Goal: Task Accomplishment & Management: Complete application form

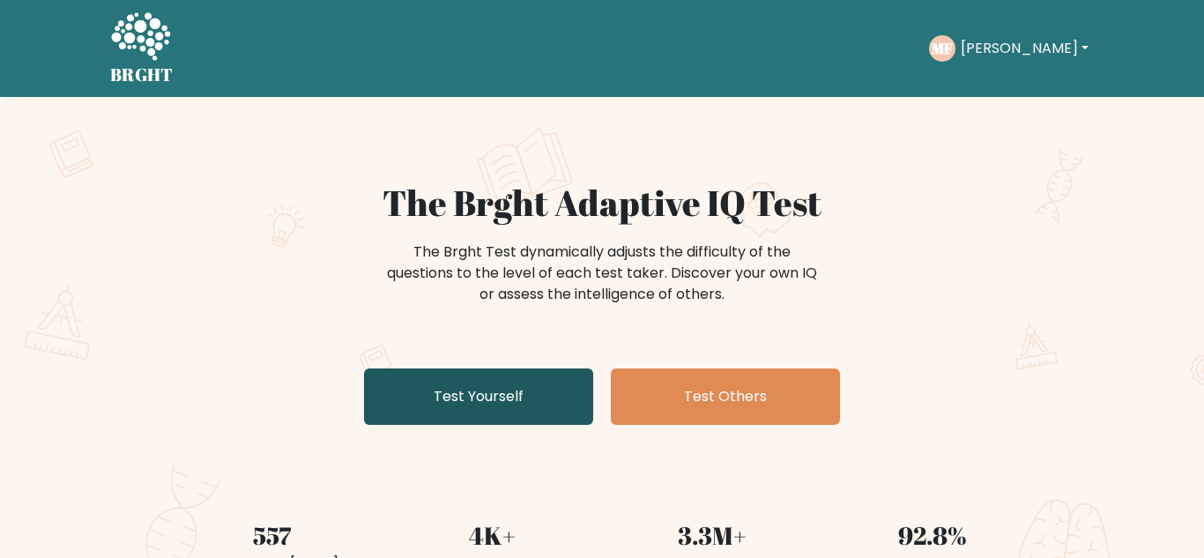
click at [494, 382] on link "Test Yourself" at bounding box center [478, 397] width 229 height 56
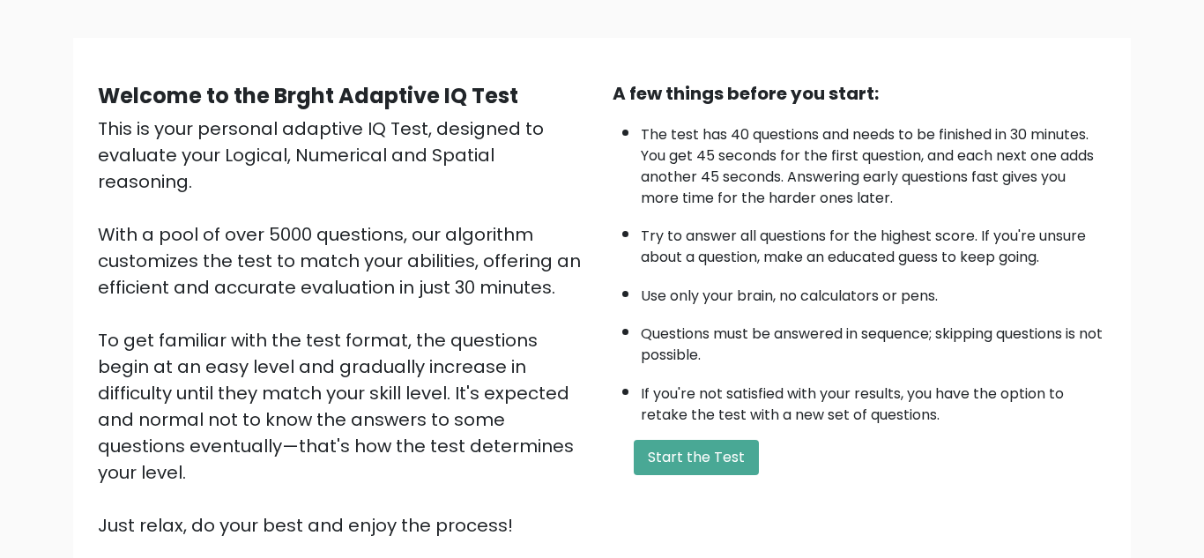
scroll to position [103, 0]
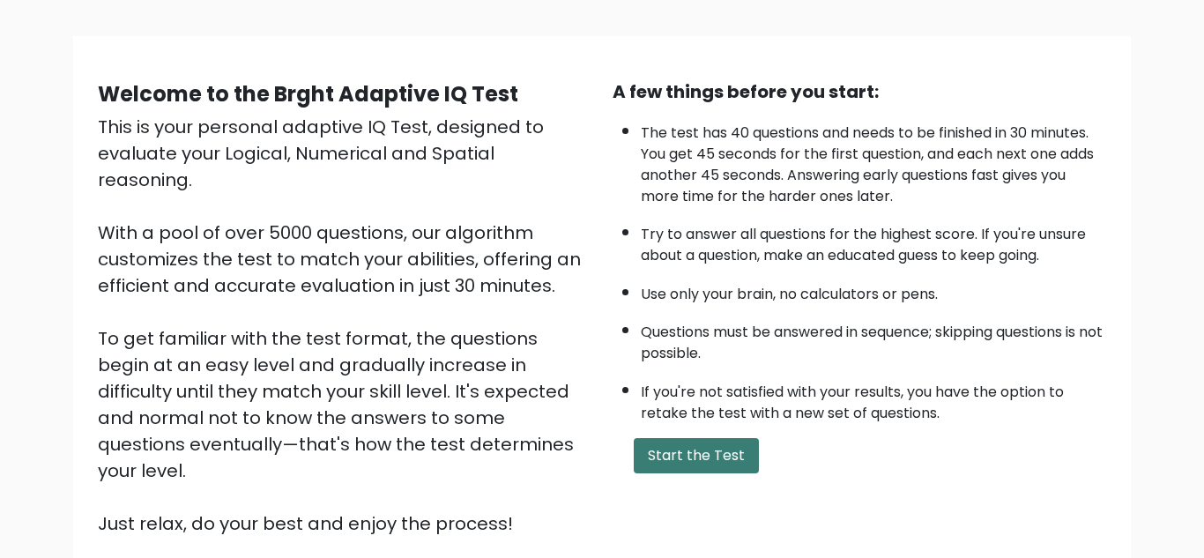
click at [687, 453] on button "Start the Test" at bounding box center [696, 455] width 125 height 35
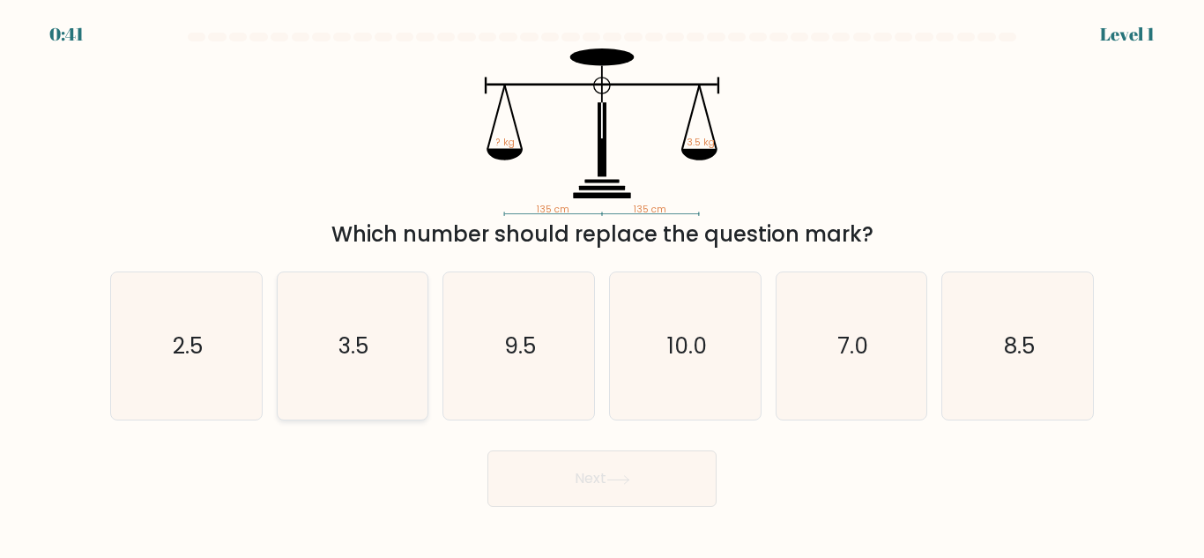
click at [299, 378] on icon "3.5" at bounding box center [352, 345] width 147 height 147
click at [602, 284] on input "b. 3.5" at bounding box center [602, 282] width 1 height 4
radio input "true"
click at [541, 461] on button "Next" at bounding box center [602, 479] width 229 height 56
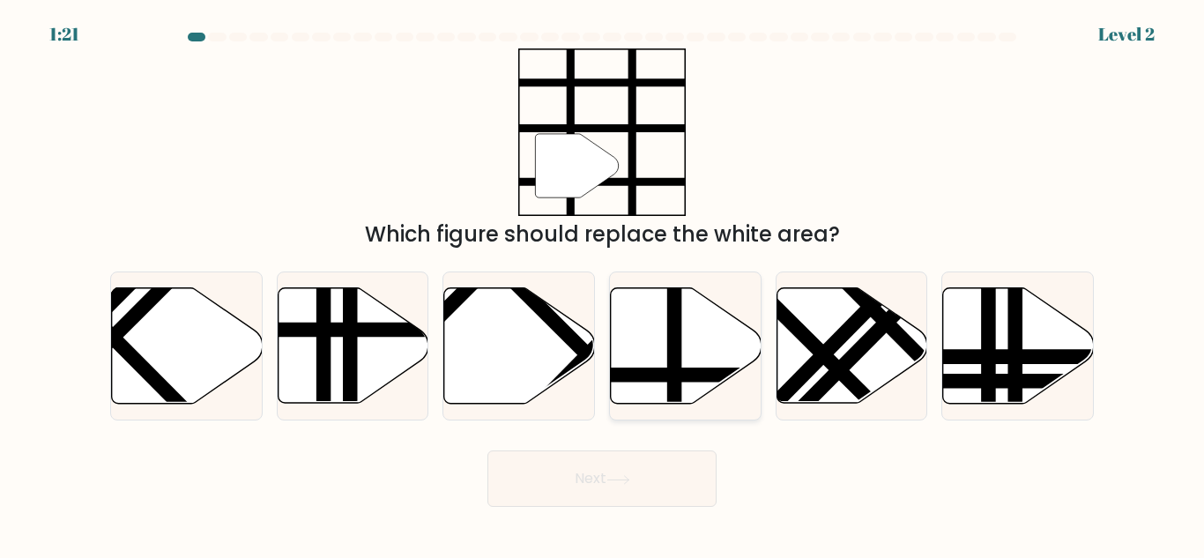
click at [658, 339] on icon at bounding box center [686, 346] width 151 height 116
click at [603, 284] on input "d." at bounding box center [602, 282] width 1 height 4
radio input "true"
click at [567, 481] on button "Next" at bounding box center [602, 479] width 229 height 56
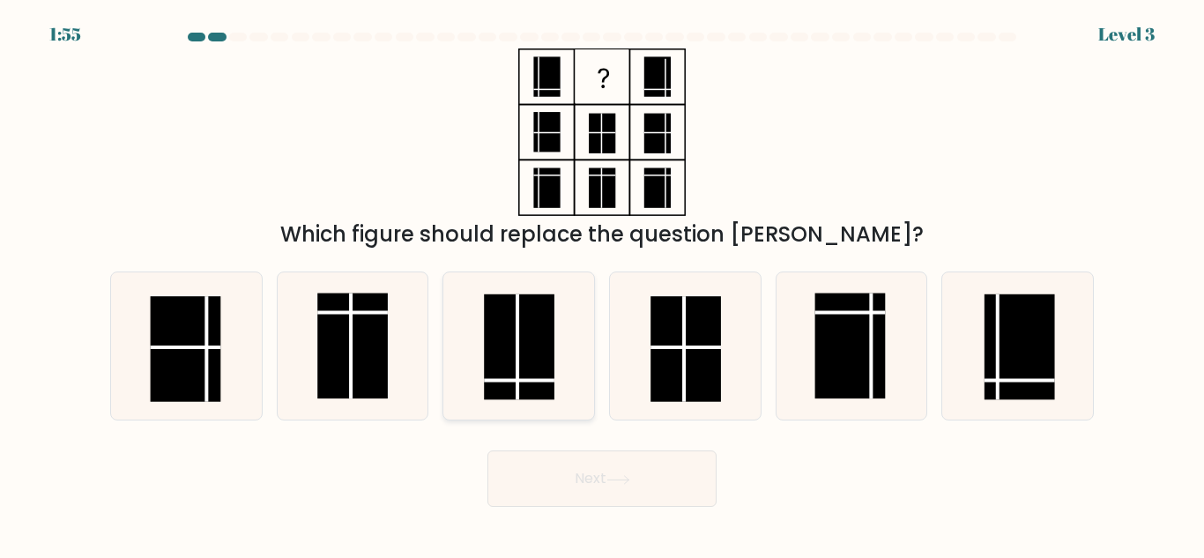
click at [535, 395] on rect at bounding box center [519, 348] width 71 height 106
click at [602, 284] on input "c." at bounding box center [602, 282] width 1 height 4
radio input "true"
click at [556, 480] on button "Next" at bounding box center [602, 479] width 229 height 56
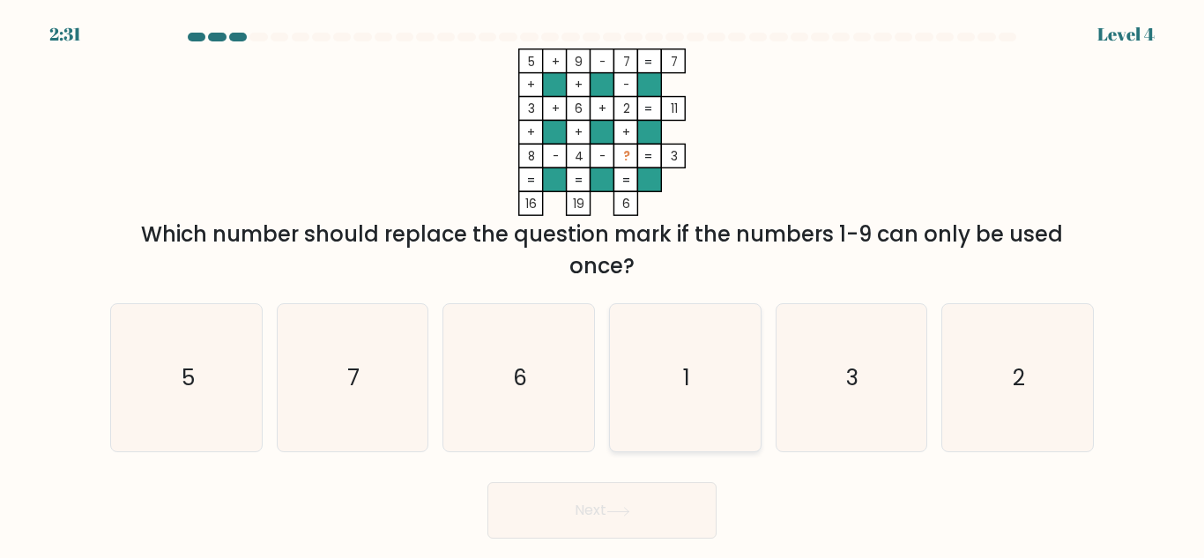
click at [655, 429] on icon "1" at bounding box center [685, 377] width 147 height 147
click at [603, 284] on input "d. 1" at bounding box center [602, 282] width 1 height 4
radio input "true"
click at [627, 508] on icon at bounding box center [619, 512] width 24 height 10
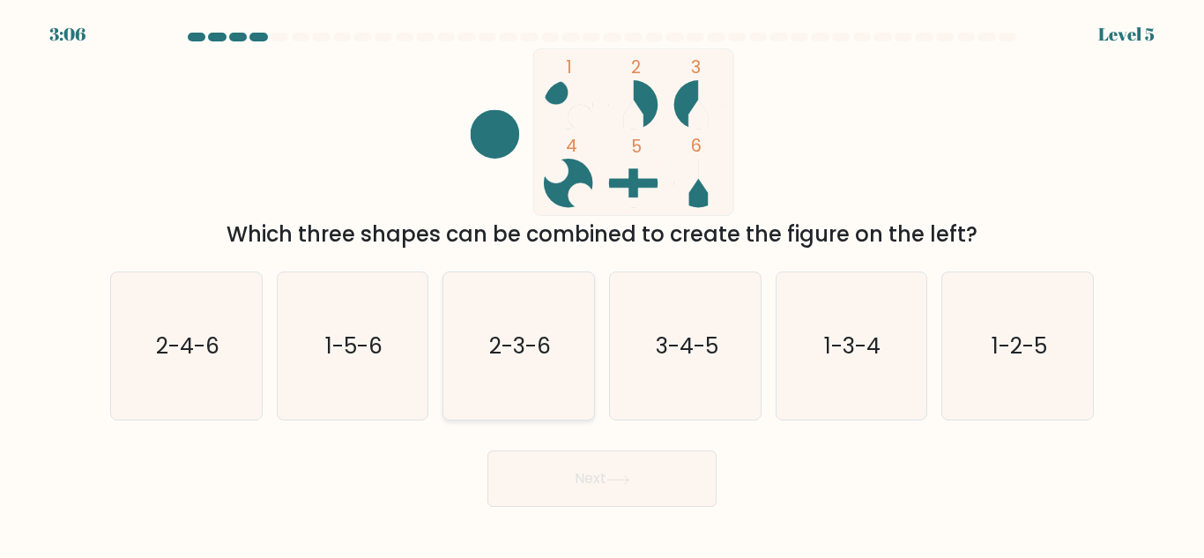
click at [516, 360] on text "2-3-6" at bounding box center [520, 346] width 62 height 31
click at [602, 284] on input "c. 2-3-6" at bounding box center [602, 282] width 1 height 4
radio input "true"
click at [586, 483] on button "Next" at bounding box center [602, 479] width 229 height 56
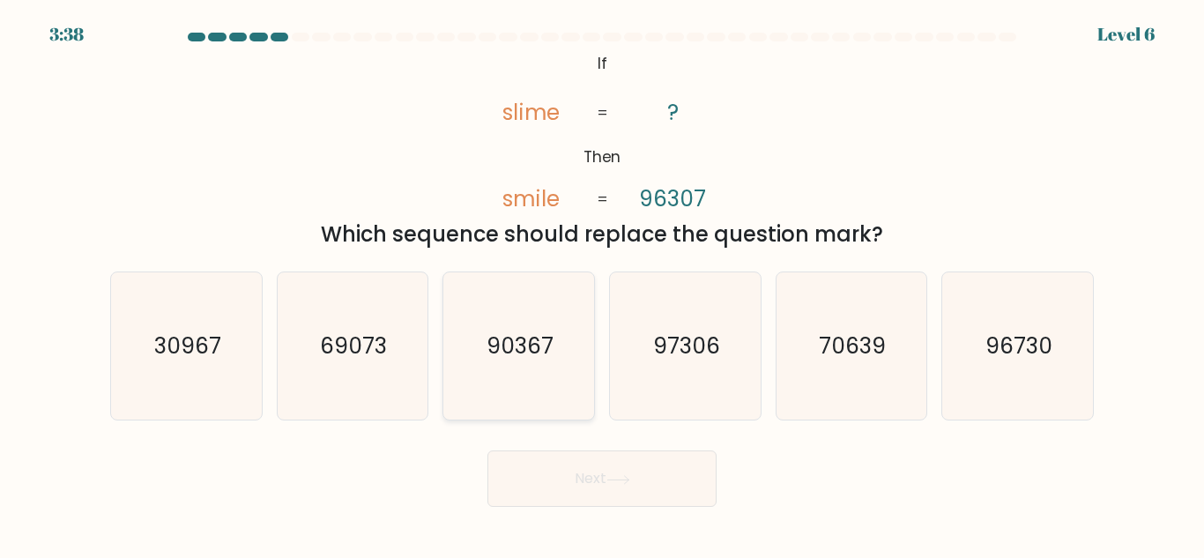
click at [537, 390] on icon "90367" at bounding box center [518, 345] width 147 height 147
click at [602, 284] on input "c. 90367" at bounding box center [602, 282] width 1 height 4
radio input "true"
click at [576, 476] on button "Next" at bounding box center [602, 479] width 229 height 56
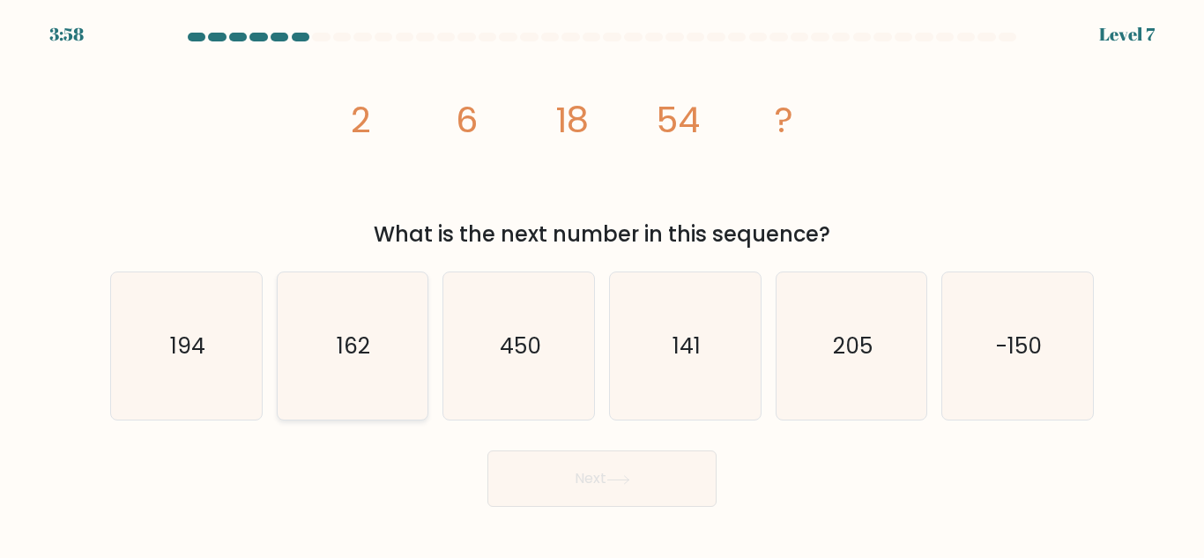
click at [343, 325] on icon "162" at bounding box center [352, 345] width 147 height 147
click at [602, 284] on input "b. 162" at bounding box center [602, 282] width 1 height 4
radio input "true"
click at [578, 489] on button "Next" at bounding box center [602, 479] width 229 height 56
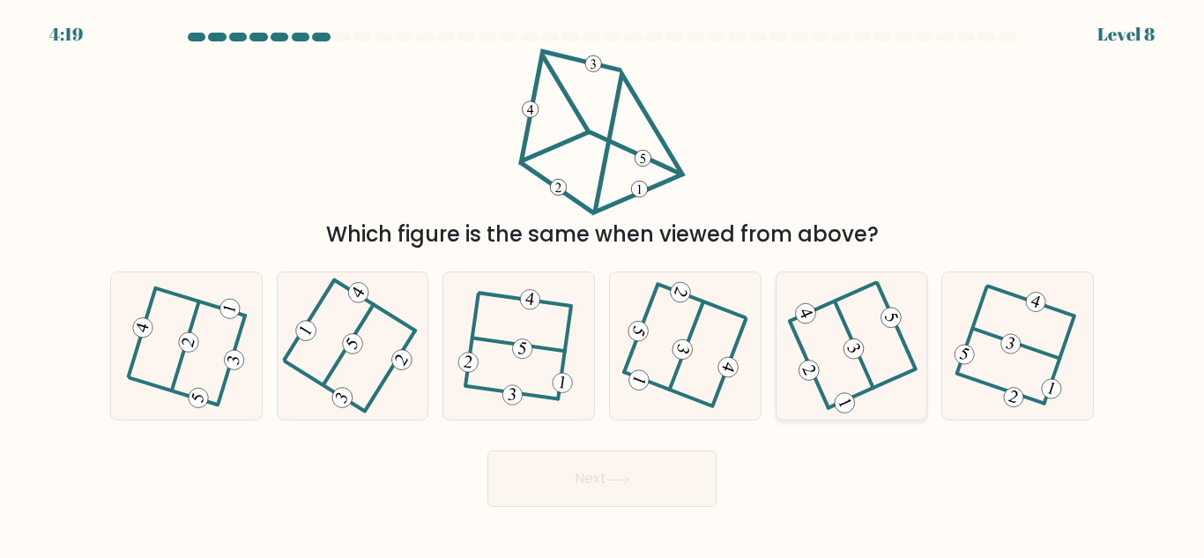
click at [788, 398] on div at bounding box center [852, 346] width 153 height 149
click at [603, 284] on input "e." at bounding box center [602, 282] width 1 height 4
radio input "true"
click at [619, 470] on button "Next" at bounding box center [602, 479] width 229 height 56
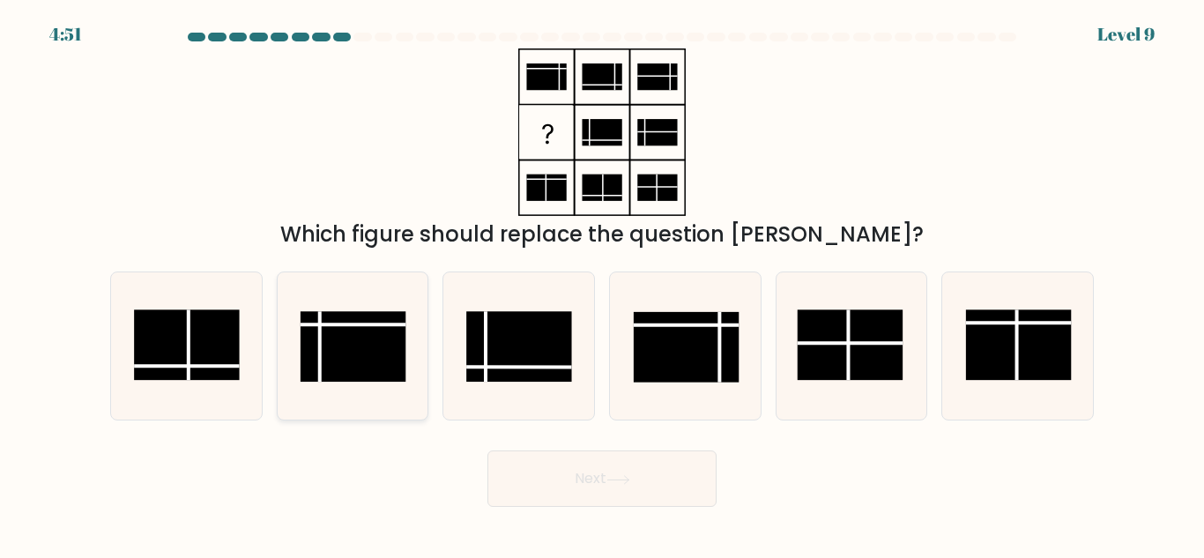
click at [350, 378] on rect at bounding box center [354, 346] width 106 height 71
click at [602, 284] on input "b." at bounding box center [602, 282] width 1 height 4
radio input "true"
click at [578, 465] on button "Next" at bounding box center [602, 479] width 229 height 56
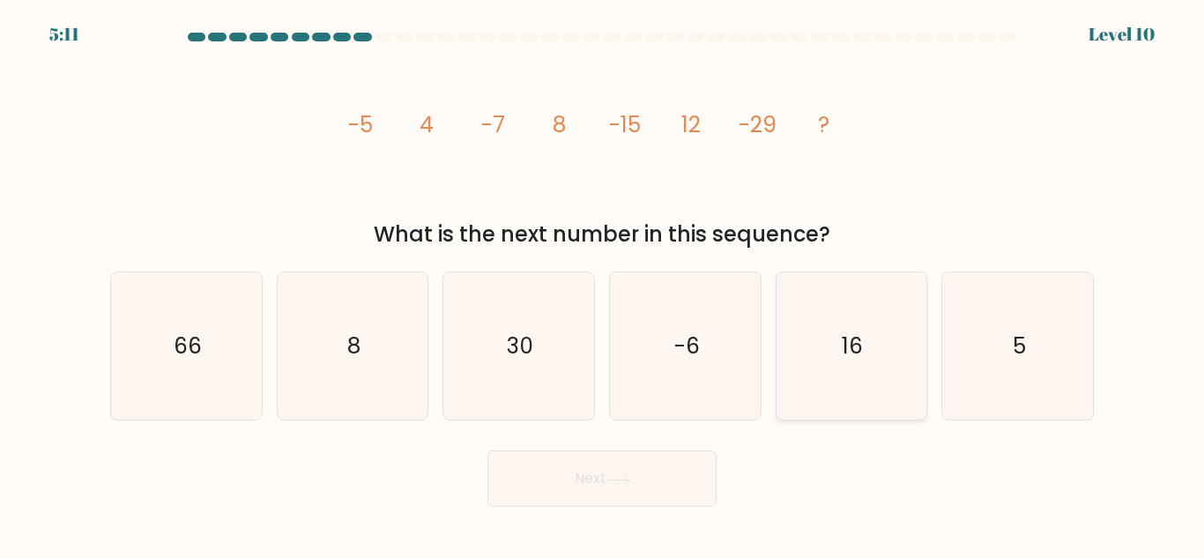
click at [803, 357] on icon "16" at bounding box center [851, 345] width 147 height 147
click at [603, 284] on input "e. 16" at bounding box center [602, 282] width 1 height 4
radio input "true"
click at [609, 491] on button "Next" at bounding box center [602, 479] width 229 height 56
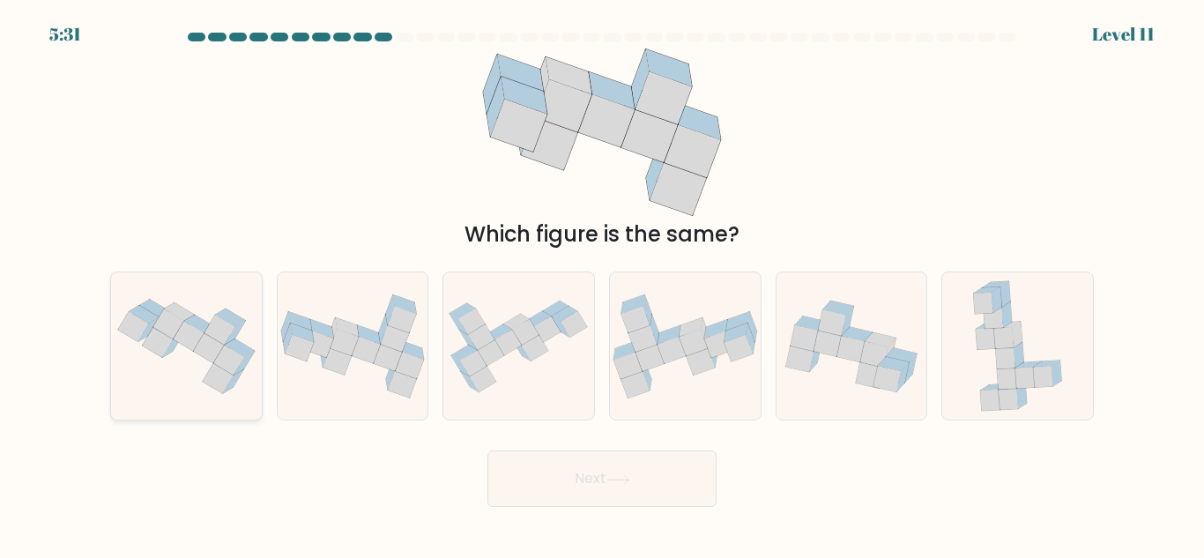
click at [156, 302] on icon at bounding box center [186, 346] width 151 height 113
click at [602, 284] on input "a." at bounding box center [602, 282] width 1 height 4
radio input "true"
click at [568, 466] on button "Next" at bounding box center [602, 479] width 229 height 56
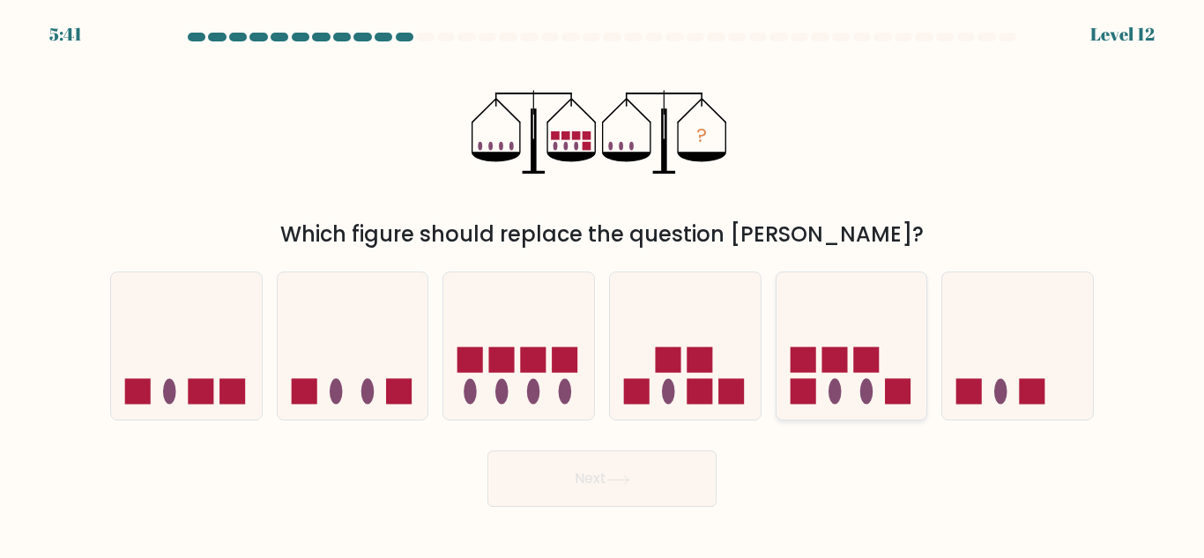
click at [850, 401] on icon at bounding box center [852, 346] width 151 height 124
click at [603, 284] on input "e." at bounding box center [602, 282] width 1 height 4
radio input "true"
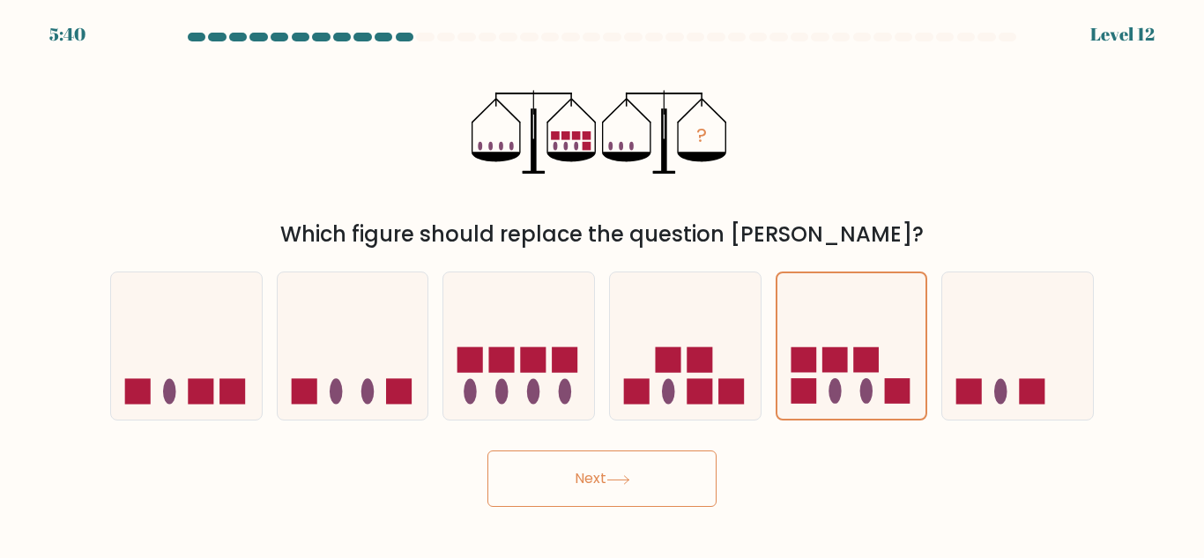
click at [628, 461] on button "Next" at bounding box center [602, 479] width 229 height 56
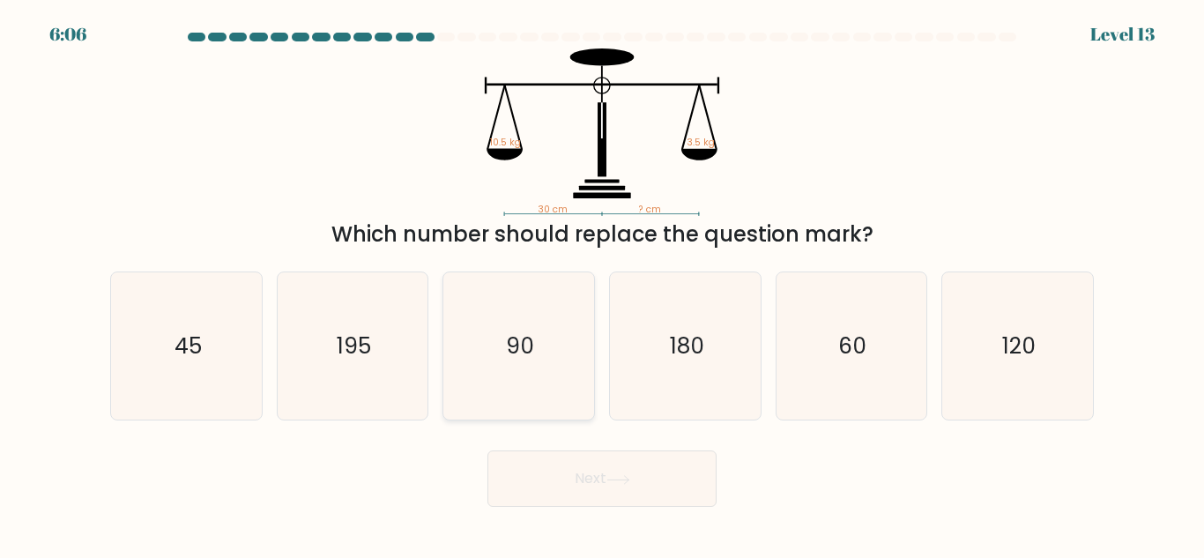
click at [500, 337] on icon "90" at bounding box center [518, 345] width 147 height 147
click at [602, 284] on input "c. 90" at bounding box center [602, 282] width 1 height 4
radio input "true"
click at [560, 462] on button "Next" at bounding box center [602, 479] width 229 height 56
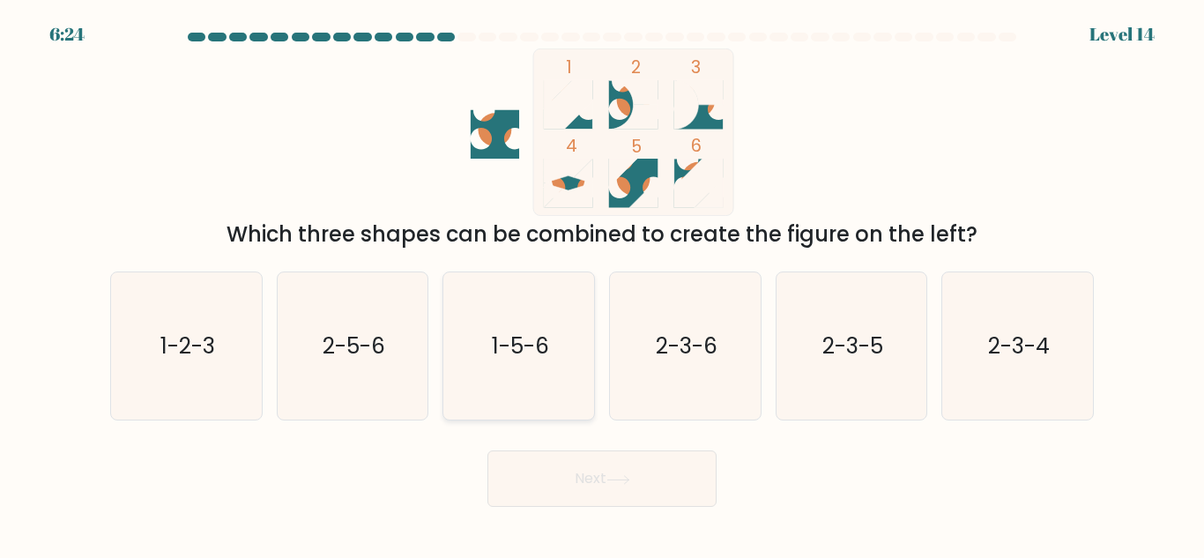
click at [516, 322] on icon "1-5-6" at bounding box center [518, 345] width 147 height 147
click at [602, 284] on input "c. 1-5-6" at bounding box center [602, 282] width 1 height 4
radio input "true"
click at [567, 469] on button "Next" at bounding box center [602, 479] width 229 height 56
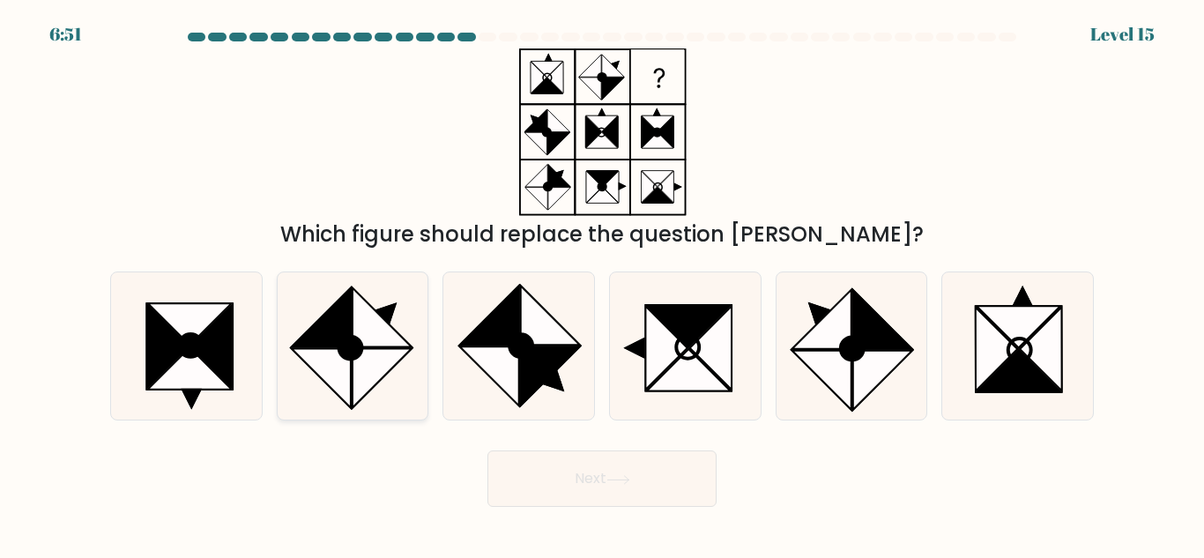
click at [351, 321] on icon at bounding box center [321, 317] width 59 height 59
click at [602, 284] on input "b." at bounding box center [602, 282] width 1 height 4
radio input "true"
click at [585, 469] on button "Next" at bounding box center [602, 479] width 229 height 56
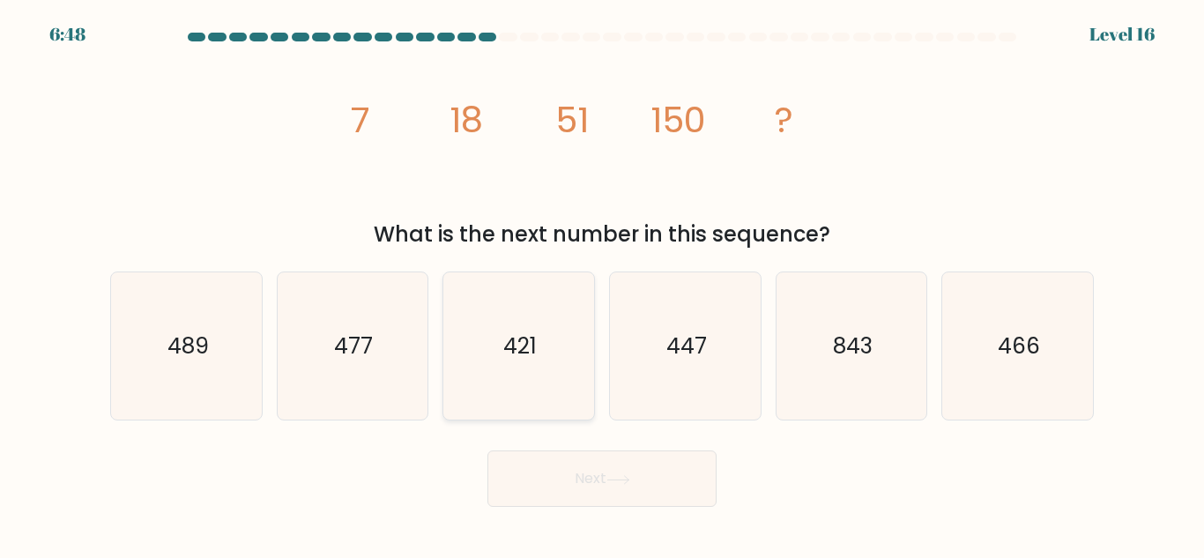
click at [566, 319] on icon "421" at bounding box center [518, 345] width 147 height 147
click at [602, 284] on input "c. 421" at bounding box center [602, 282] width 1 height 4
radio input "true"
click at [576, 483] on button "Next" at bounding box center [602, 479] width 229 height 56
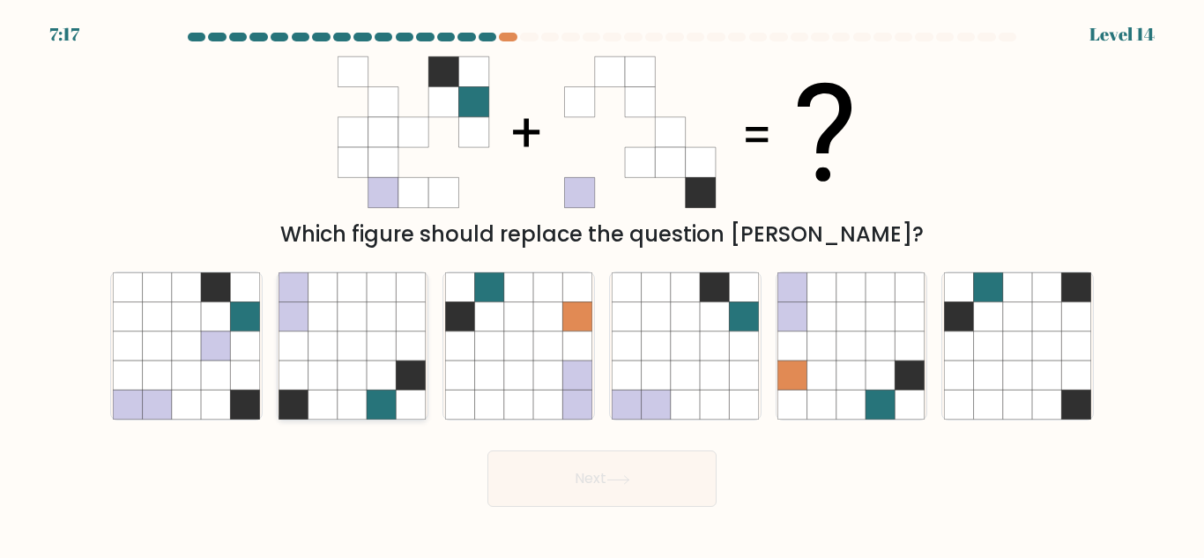
click at [335, 320] on icon at bounding box center [323, 316] width 29 height 29
click at [602, 284] on input "b." at bounding box center [602, 282] width 1 height 4
radio input "true"
click at [544, 495] on button "Next" at bounding box center [602, 479] width 229 height 56
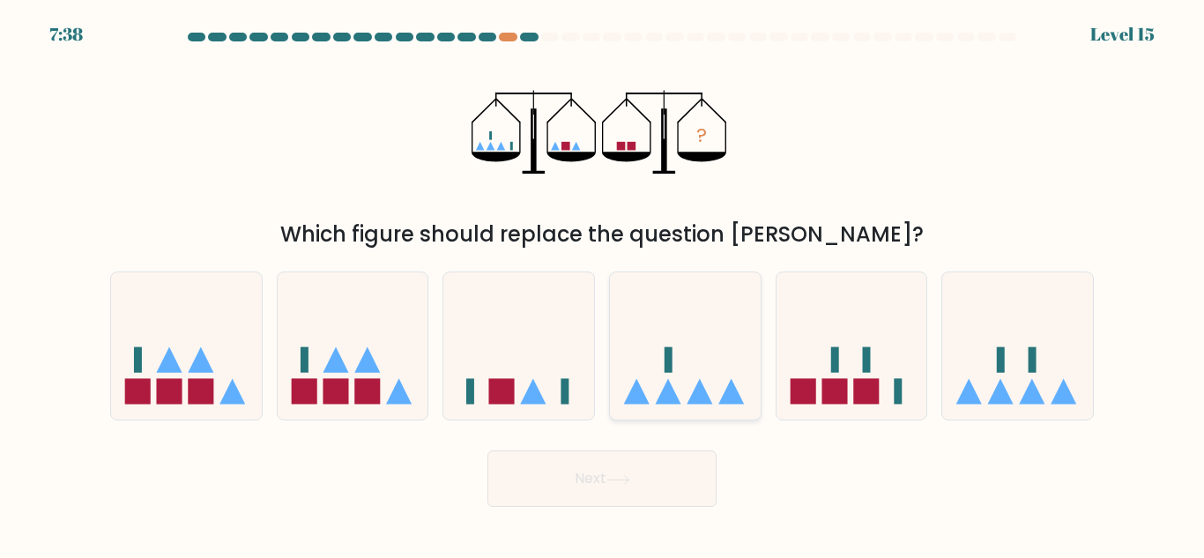
click at [653, 339] on icon at bounding box center [685, 346] width 151 height 124
click at [603, 284] on input "d." at bounding box center [602, 282] width 1 height 4
radio input "true"
click at [646, 500] on button "Next" at bounding box center [602, 479] width 229 height 56
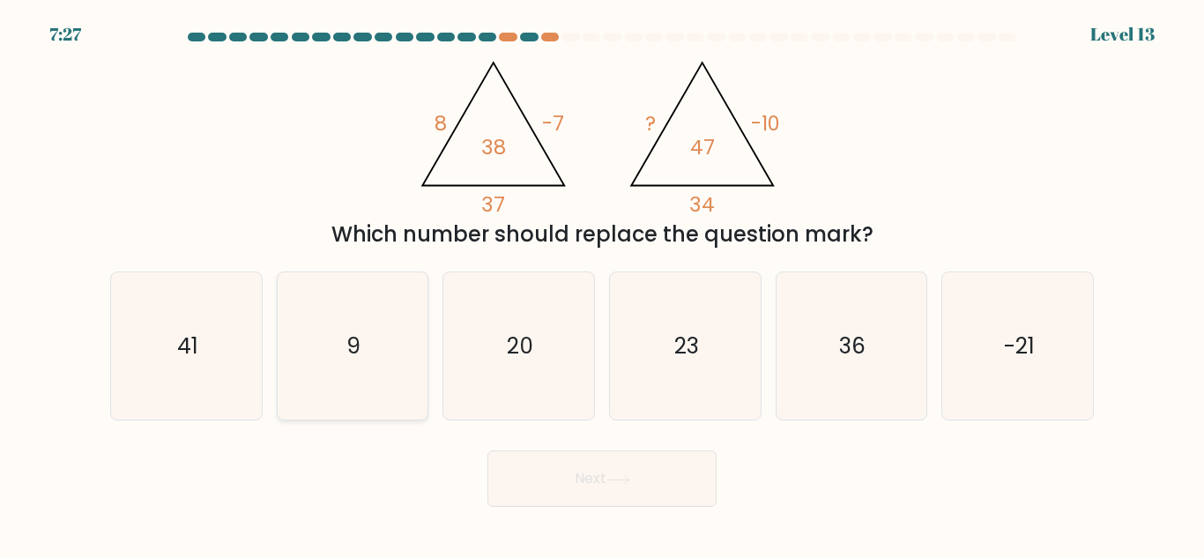
click at [324, 287] on icon "9" at bounding box center [352, 345] width 147 height 147
click at [602, 284] on input "b. 9" at bounding box center [602, 282] width 1 height 4
radio input "true"
click at [536, 469] on button "Next" at bounding box center [602, 479] width 229 height 56
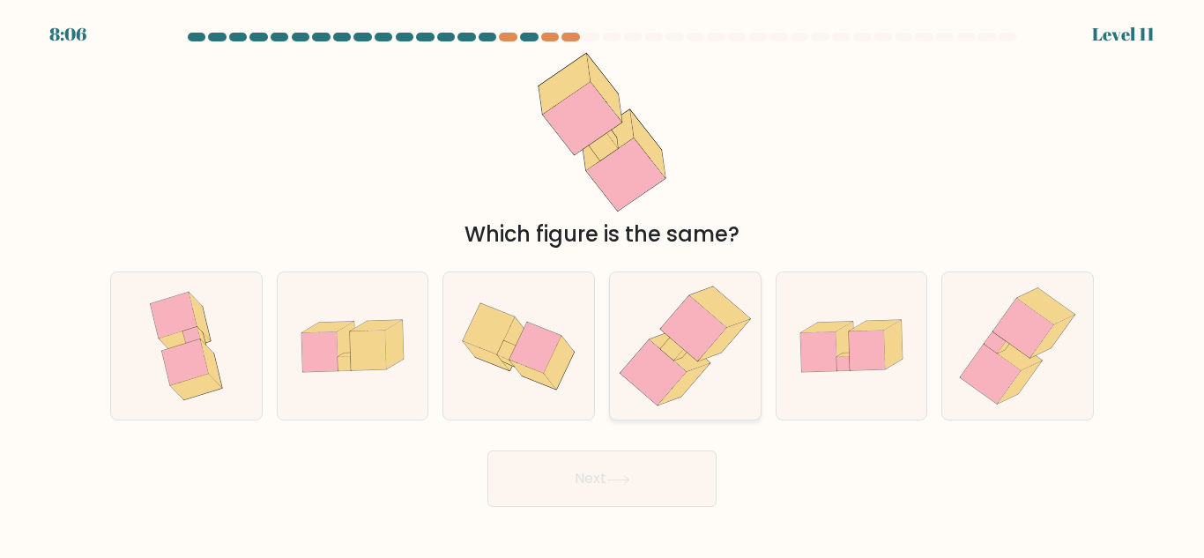
click at [664, 363] on icon at bounding box center [653, 372] width 66 height 65
click at [603, 284] on input "d." at bounding box center [602, 282] width 1 height 4
radio input "true"
click at [620, 466] on button "Next" at bounding box center [602, 479] width 229 height 56
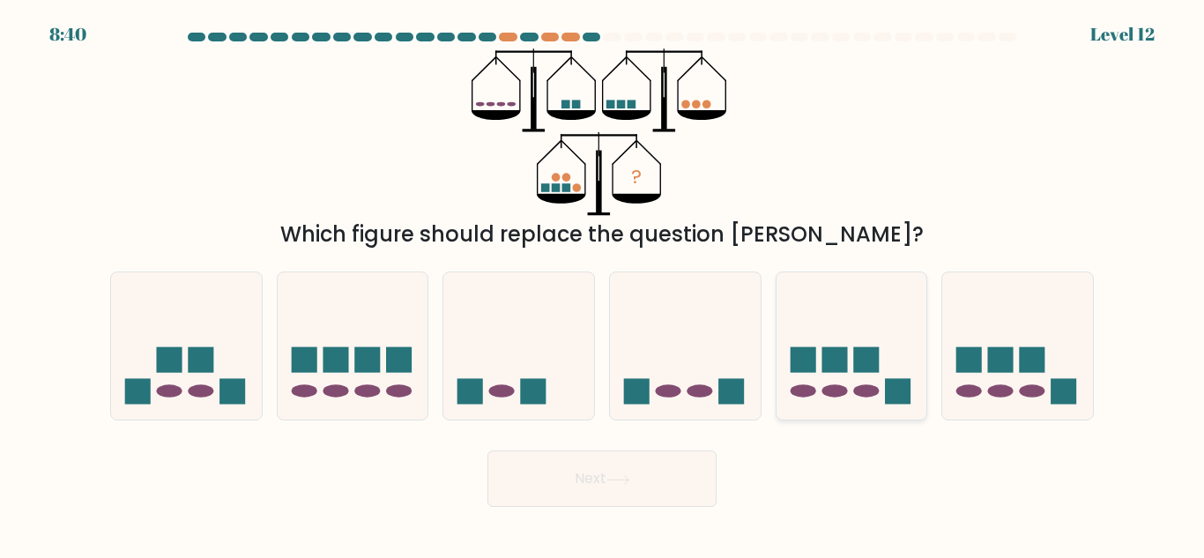
click at [852, 404] on icon at bounding box center [852, 346] width 151 height 124
click at [603, 284] on input "e." at bounding box center [602, 282] width 1 height 4
radio input "true"
click at [655, 476] on button "Next" at bounding box center [602, 479] width 229 height 56
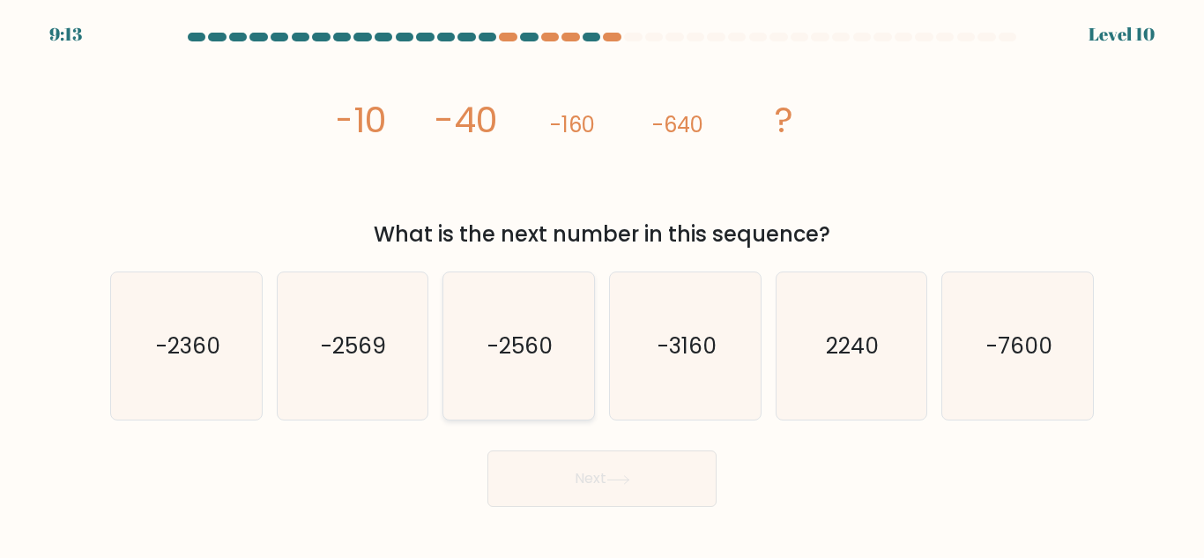
click at [507, 346] on text "-2560" at bounding box center [520, 346] width 65 height 31
click at [602, 284] on input "c. -2560" at bounding box center [602, 282] width 1 height 4
radio input "true"
click at [556, 457] on button "Next" at bounding box center [602, 479] width 229 height 56
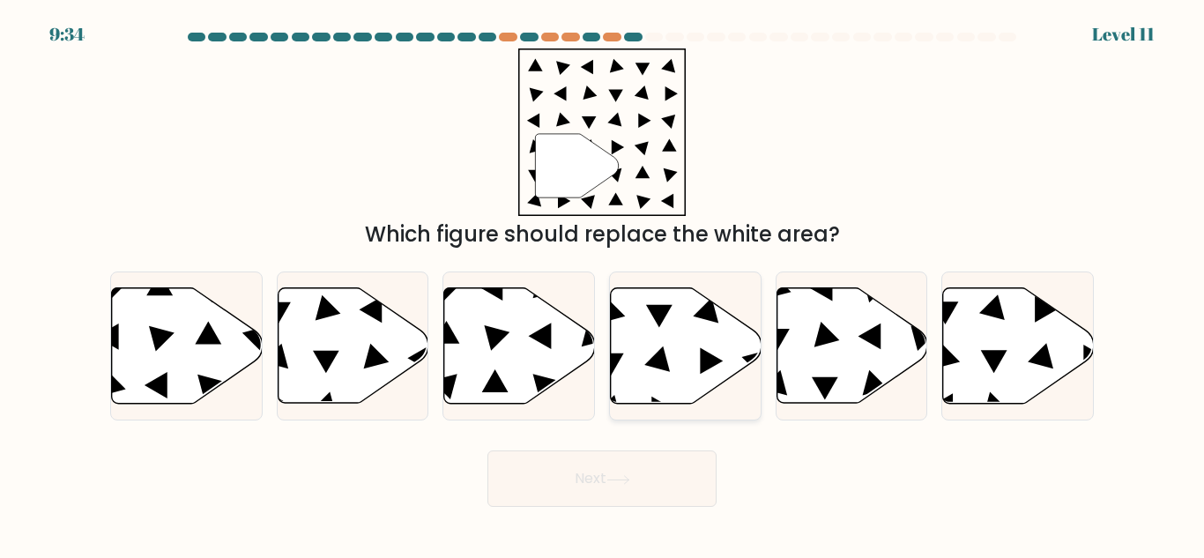
click at [672, 331] on icon at bounding box center [686, 346] width 151 height 116
click at [603, 284] on input "d." at bounding box center [602, 282] width 1 height 4
radio input "true"
click at [574, 499] on button "Next" at bounding box center [602, 479] width 229 height 56
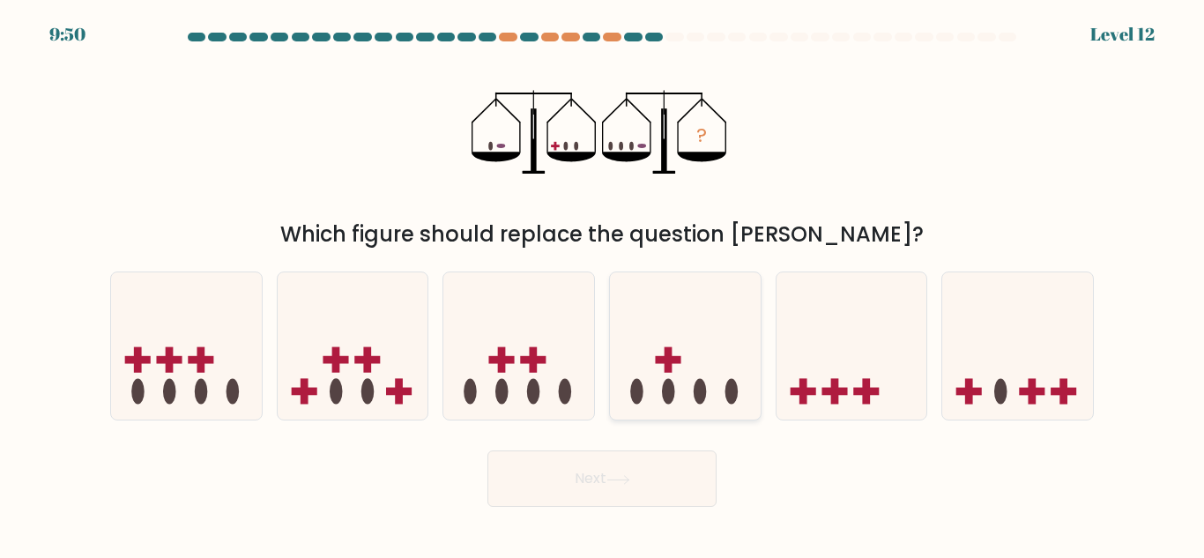
click at [675, 388] on icon at bounding box center [685, 346] width 151 height 124
click at [603, 284] on input "d." at bounding box center [602, 282] width 1 height 4
radio input "true"
click at [603, 475] on button "Next" at bounding box center [602, 479] width 229 height 56
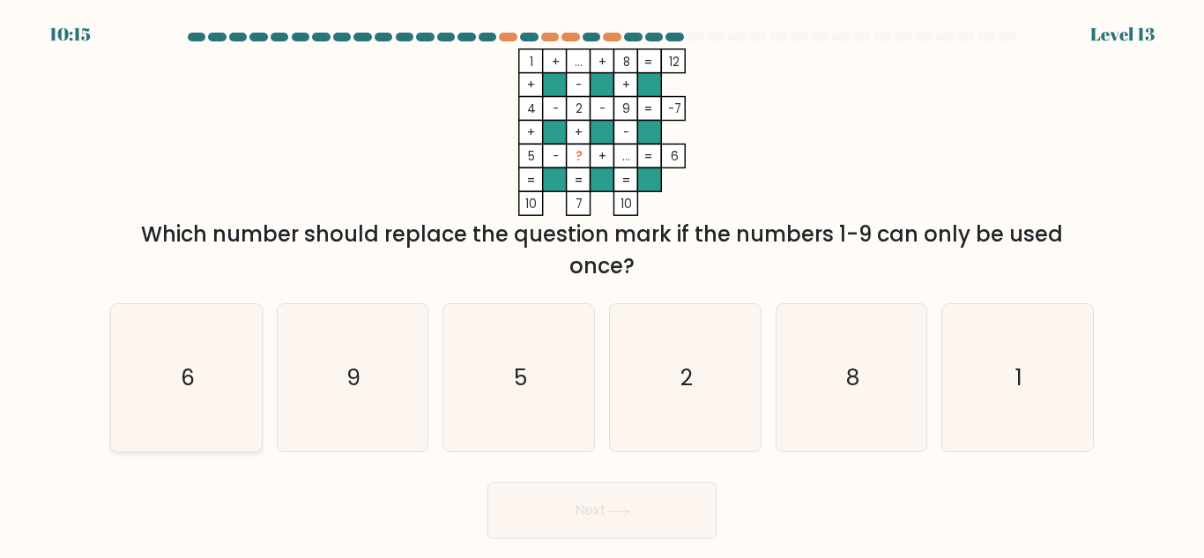
click at [211, 346] on icon "6" at bounding box center [186, 377] width 147 height 147
click at [602, 284] on input "a. 6" at bounding box center [602, 282] width 1 height 4
radio input "true"
click at [688, 516] on button "Next" at bounding box center [602, 510] width 229 height 56
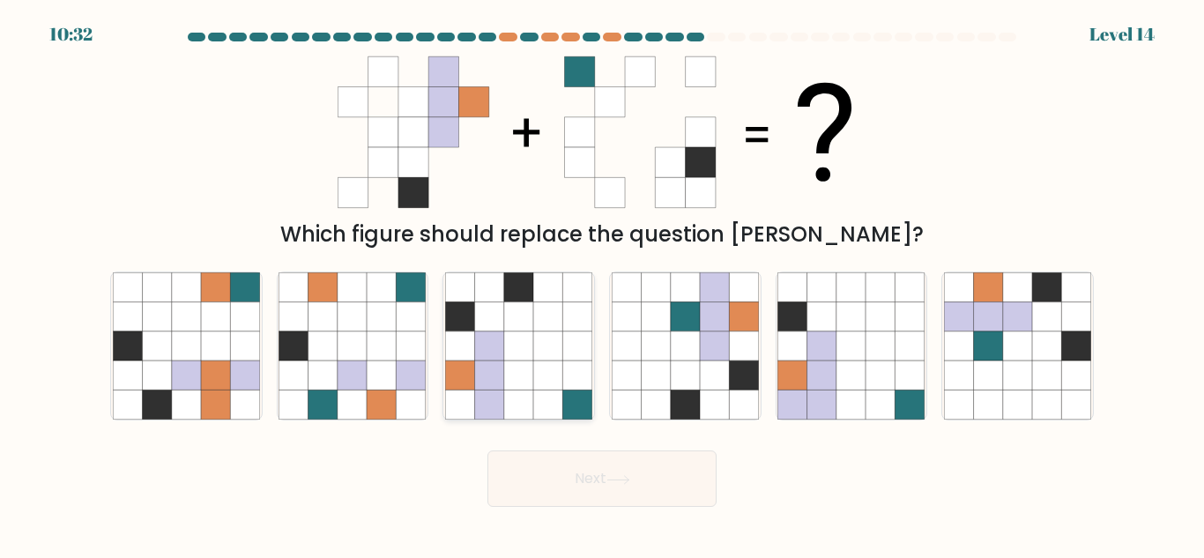
click at [513, 357] on icon at bounding box center [518, 346] width 29 height 29
click at [602, 284] on input "c." at bounding box center [602, 282] width 1 height 4
radio input "true"
click at [535, 480] on button "Next" at bounding box center [602, 479] width 229 height 56
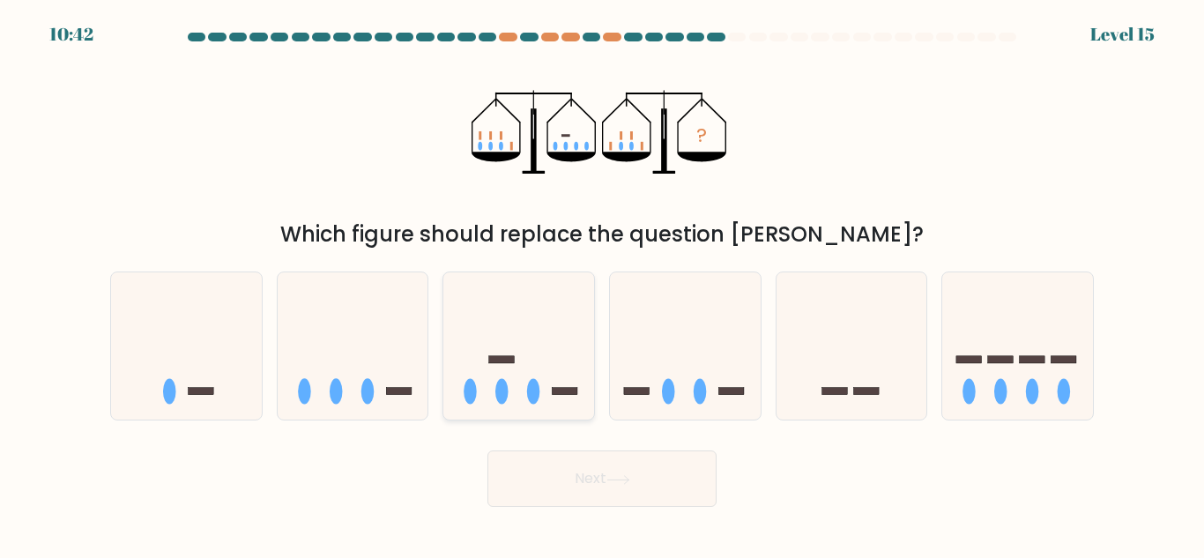
click at [535, 361] on icon at bounding box center [519, 346] width 151 height 124
click at [602, 284] on input "c." at bounding box center [602, 282] width 1 height 4
radio input "true"
click at [543, 458] on button "Next" at bounding box center [602, 479] width 229 height 56
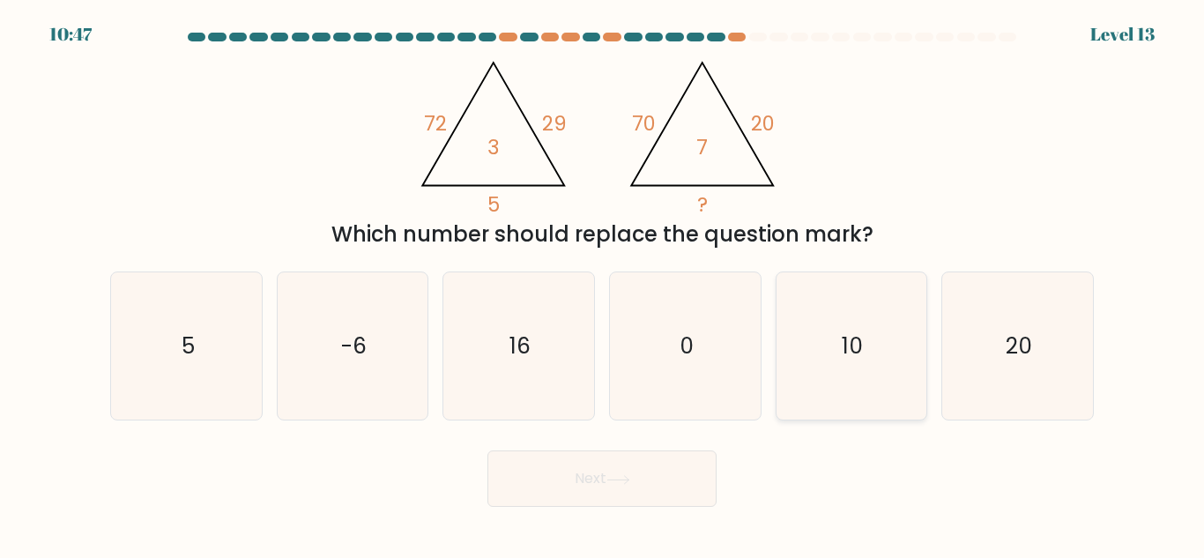
click at [806, 337] on icon "10" at bounding box center [851, 345] width 147 height 147
click at [603, 284] on input "e. 10" at bounding box center [602, 282] width 1 height 4
radio input "true"
click at [616, 474] on button "Next" at bounding box center [602, 479] width 229 height 56
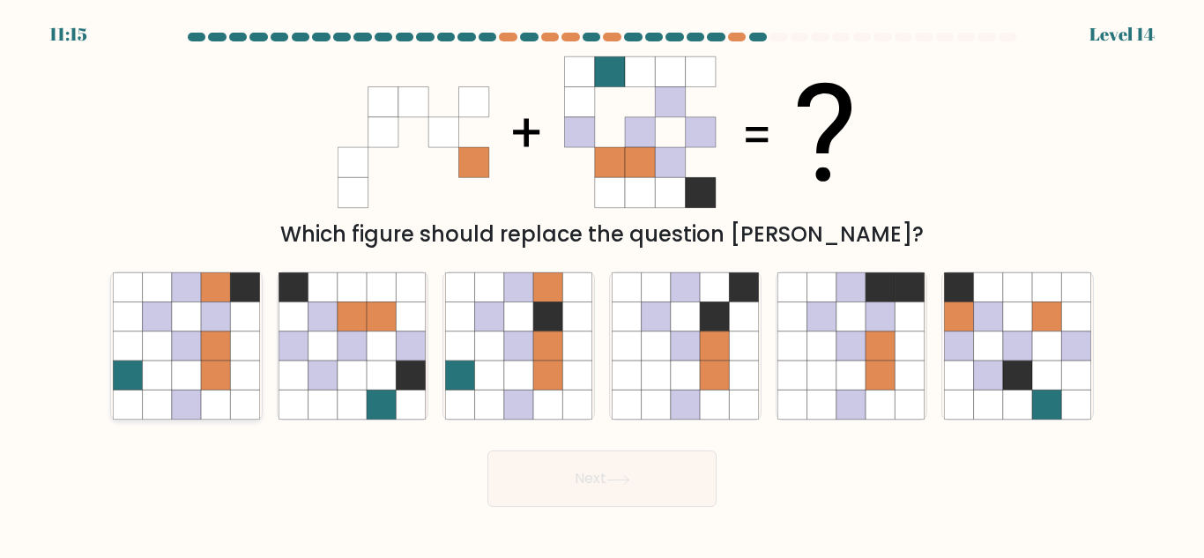
click at [172, 315] on icon at bounding box center [186, 316] width 29 height 29
click at [602, 284] on input "a." at bounding box center [602, 282] width 1 height 4
radio input "true"
click at [171, 315] on icon at bounding box center [157, 316] width 29 height 29
click at [602, 284] on input "a." at bounding box center [602, 282] width 1 height 4
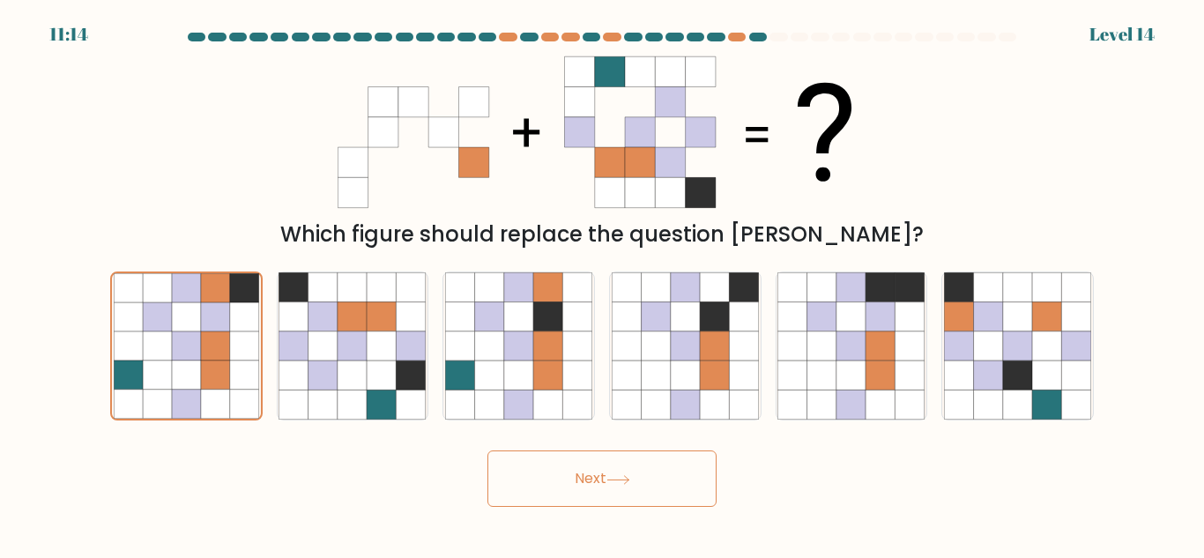
click at [533, 463] on button "Next" at bounding box center [602, 479] width 229 height 56
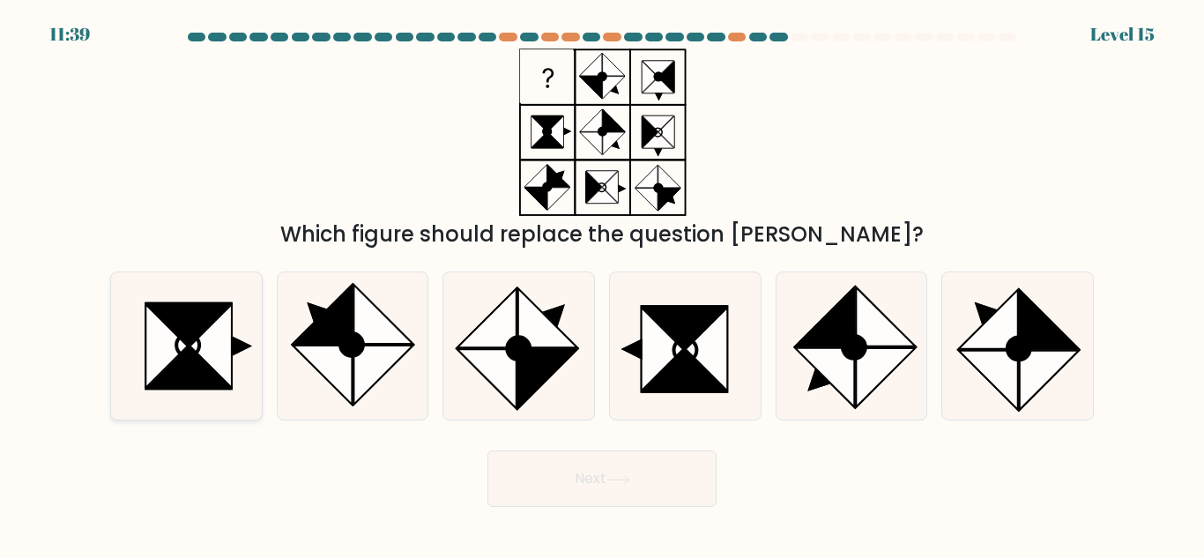
click at [178, 373] on icon at bounding box center [188, 367] width 84 height 41
click at [602, 284] on input "a." at bounding box center [602, 282] width 1 height 4
radio input "true"
click at [552, 466] on button "Next" at bounding box center [602, 479] width 229 height 56
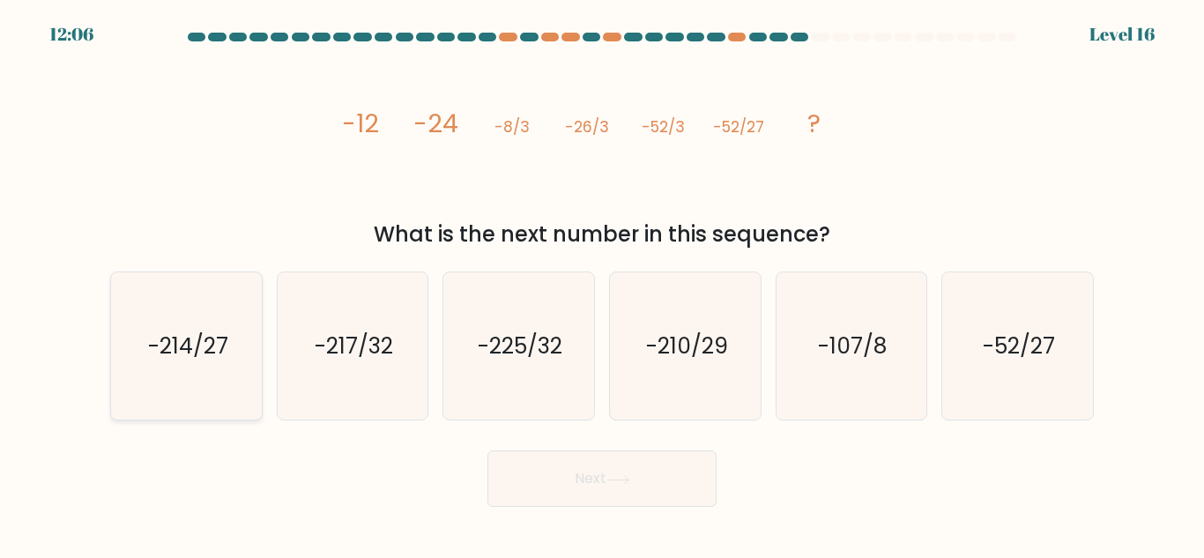
click at [227, 416] on icon "-214/27" at bounding box center [186, 345] width 147 height 147
click at [602, 284] on input "a. -214/27" at bounding box center [602, 282] width 1 height 4
radio input "true"
click at [568, 463] on button "Next" at bounding box center [602, 479] width 229 height 56
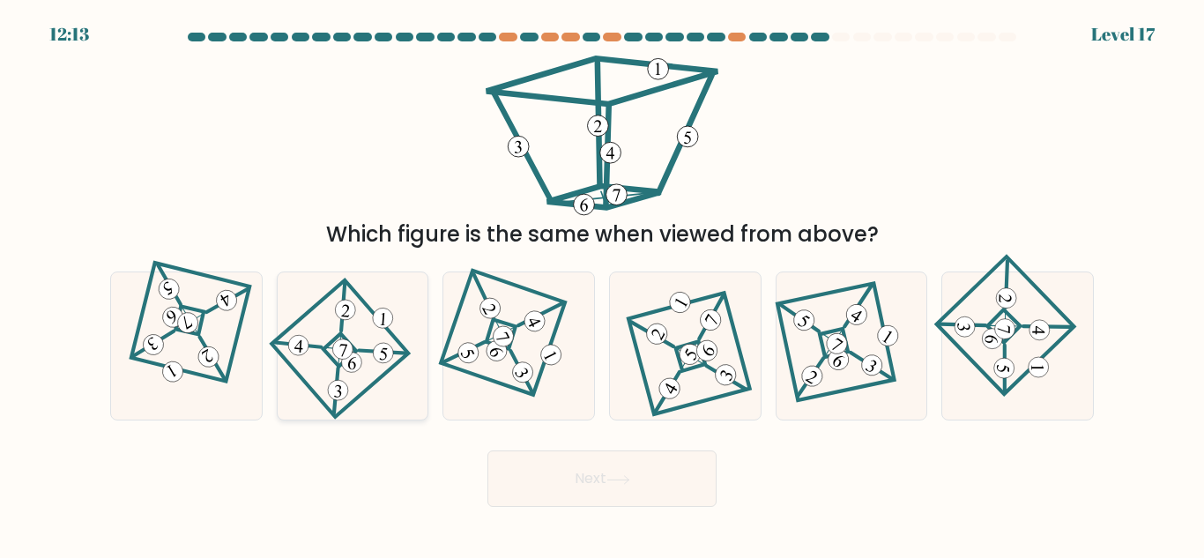
click at [339, 290] on icon at bounding box center [352, 346] width 101 height 118
click at [602, 284] on input "b." at bounding box center [602, 282] width 1 height 4
radio input "true"
click at [511, 459] on button "Next" at bounding box center [602, 479] width 229 height 56
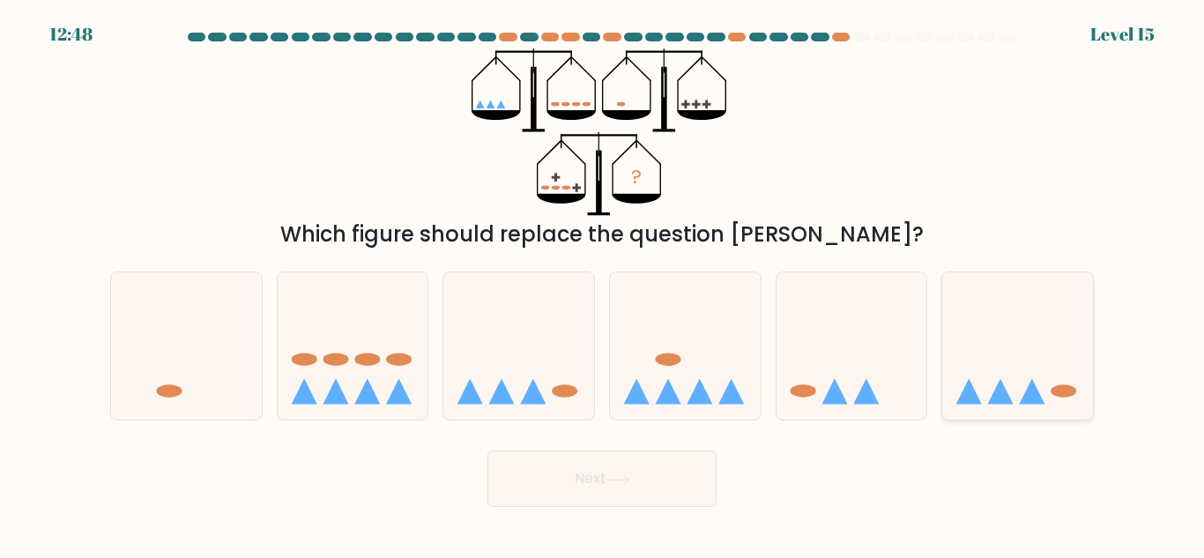
click at [984, 376] on icon at bounding box center [1018, 346] width 151 height 124
click at [603, 284] on input "f." at bounding box center [602, 282] width 1 height 4
radio input "true"
click at [612, 482] on icon at bounding box center [619, 480] width 24 height 10
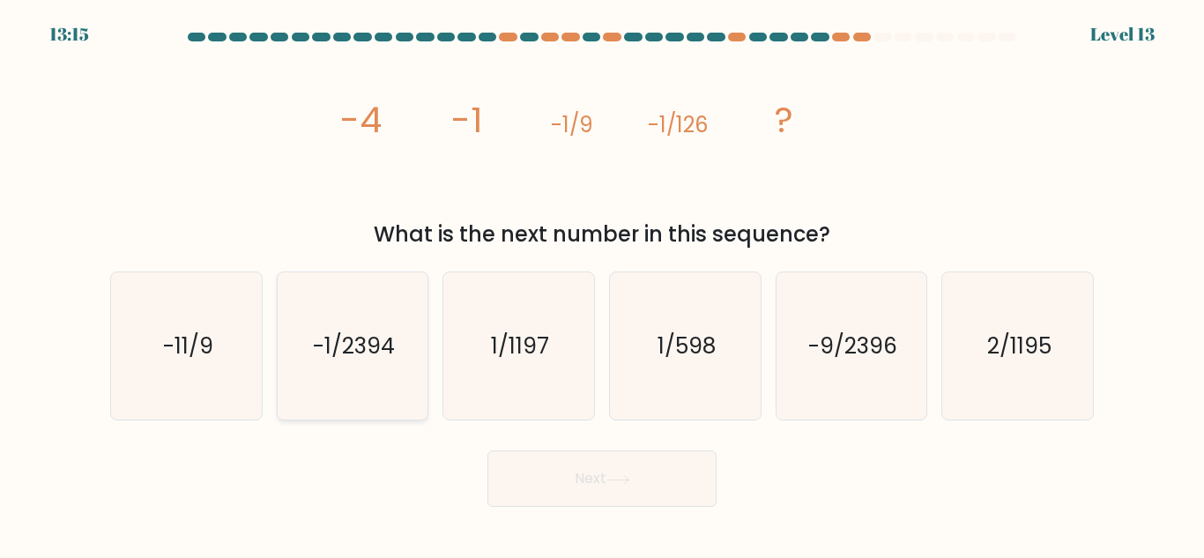
click at [357, 337] on text "-1/2394" at bounding box center [354, 346] width 82 height 31
click at [602, 284] on input "b. -1/2394" at bounding box center [602, 282] width 1 height 4
radio input "true"
click at [600, 480] on button "Next" at bounding box center [602, 479] width 229 height 56
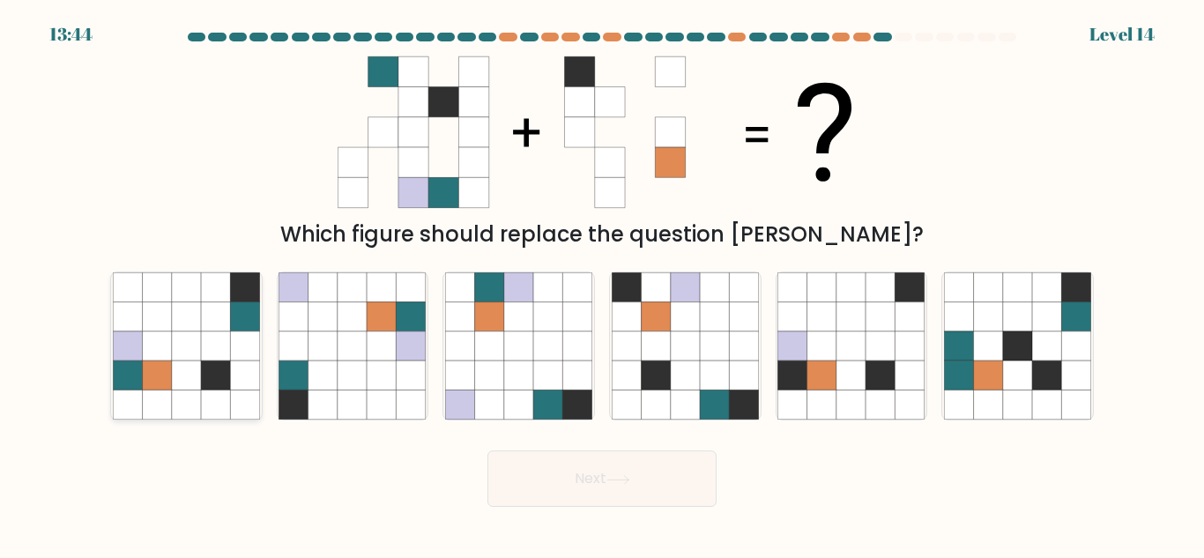
click at [121, 363] on icon at bounding box center [127, 375] width 29 height 29
click at [602, 284] on input "a." at bounding box center [602, 282] width 1 height 4
radio input "true"
click at [612, 464] on button "Next" at bounding box center [602, 479] width 229 height 56
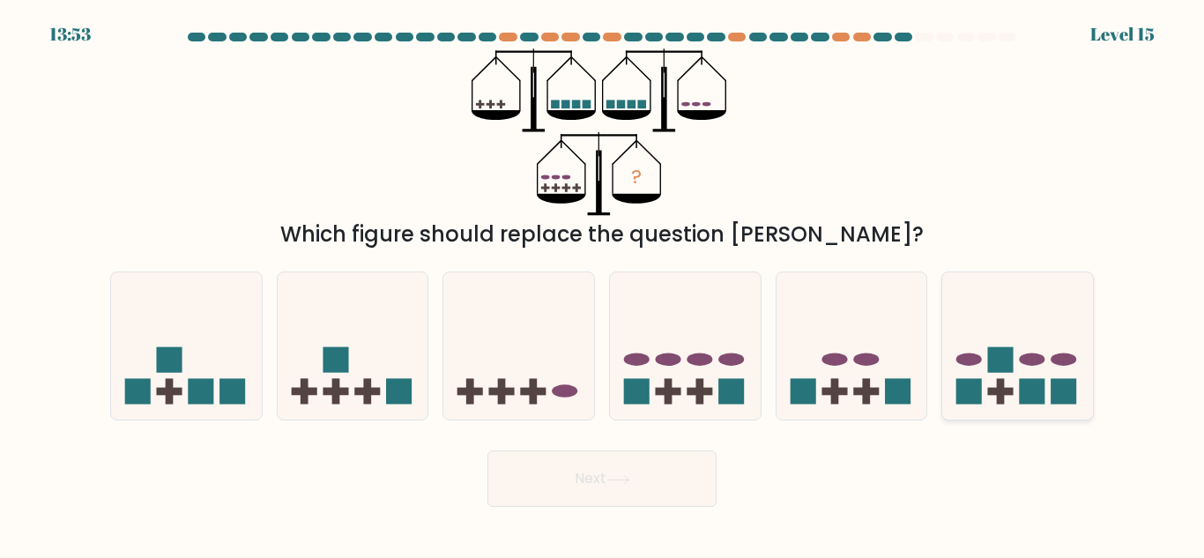
click at [999, 406] on icon at bounding box center [1018, 346] width 151 height 124
click at [603, 284] on input "f." at bounding box center [602, 282] width 1 height 4
radio input "true"
click at [660, 481] on button "Next" at bounding box center [602, 479] width 229 height 56
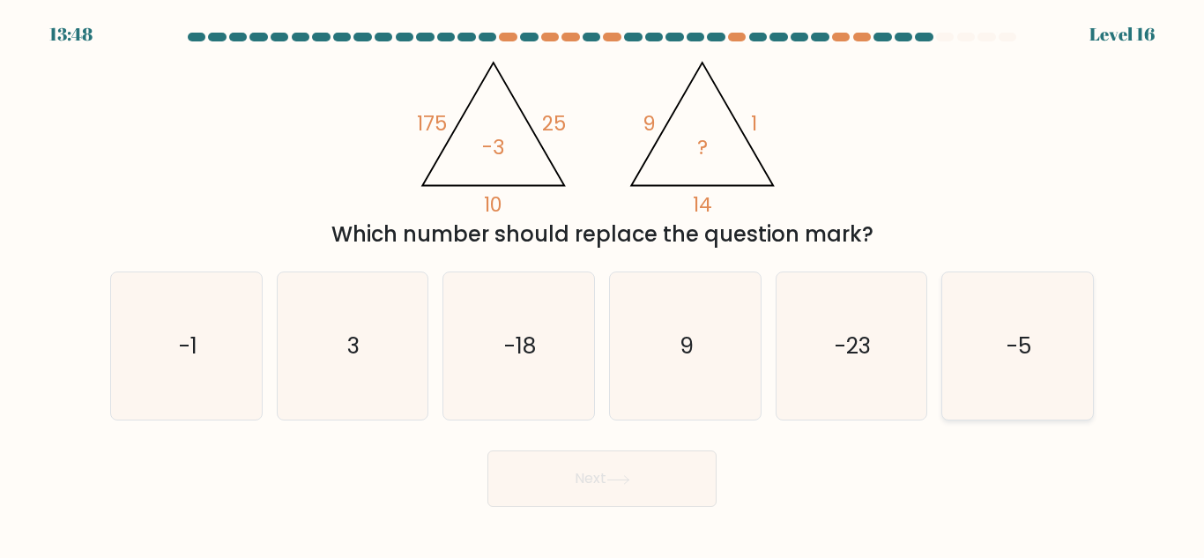
click at [996, 384] on icon "-5" at bounding box center [1017, 345] width 147 height 147
click at [603, 284] on input "f. -5" at bounding box center [602, 282] width 1 height 4
radio input "true"
click at [526, 501] on button "Next" at bounding box center [602, 479] width 229 height 56
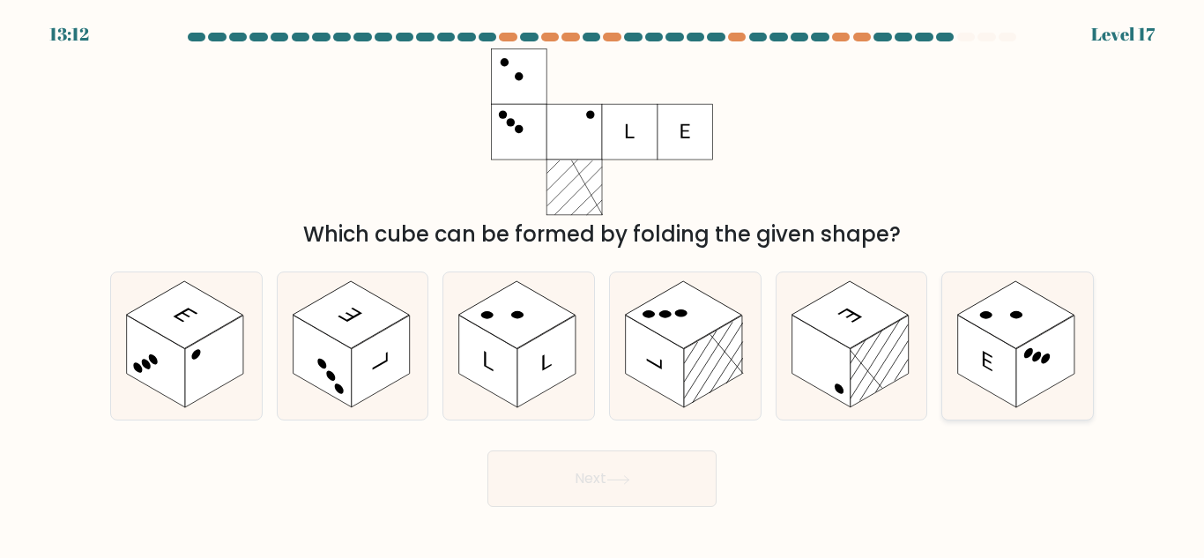
click at [1059, 301] on icon at bounding box center [1018, 345] width 151 height 147
click at [603, 284] on input "f." at bounding box center [602, 282] width 1 height 4
radio input "true"
click at [638, 508] on body "13:11 Level 17" at bounding box center [602, 279] width 1204 height 558
click at [655, 484] on button "Next" at bounding box center [602, 479] width 229 height 56
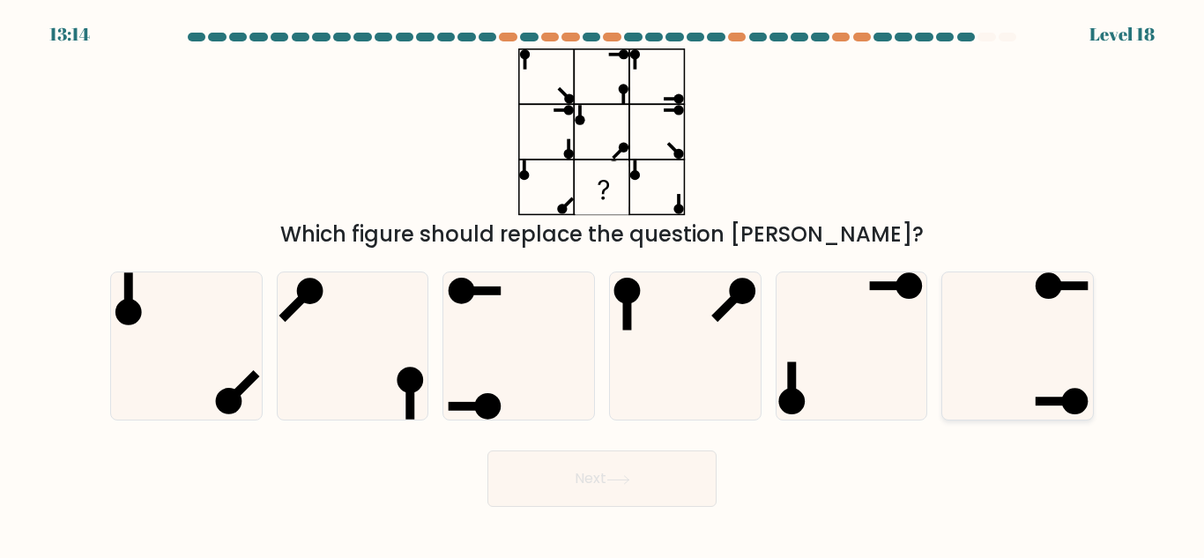
click at [1045, 399] on rect at bounding box center [1056, 402] width 40 height 9
click at [603, 284] on input "f." at bounding box center [602, 282] width 1 height 4
radio input "true"
click at [647, 479] on button "Next" at bounding box center [602, 479] width 229 height 56
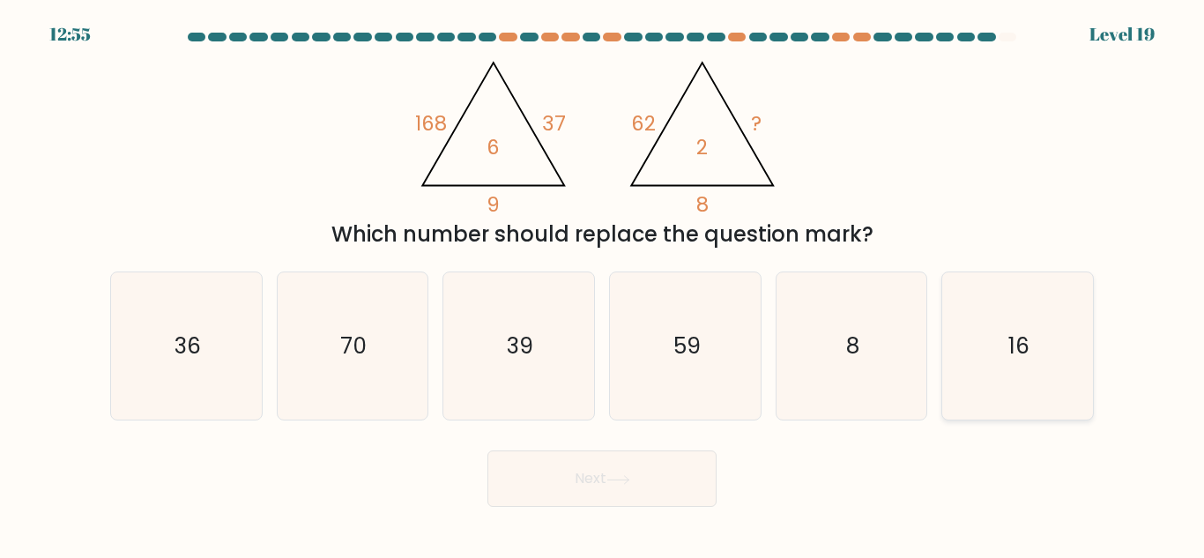
click at [1057, 416] on icon "16" at bounding box center [1017, 345] width 147 height 147
click at [603, 284] on input "f. 16" at bounding box center [602, 282] width 1 height 4
radio input "true"
click at [598, 466] on button "Next" at bounding box center [602, 479] width 229 height 56
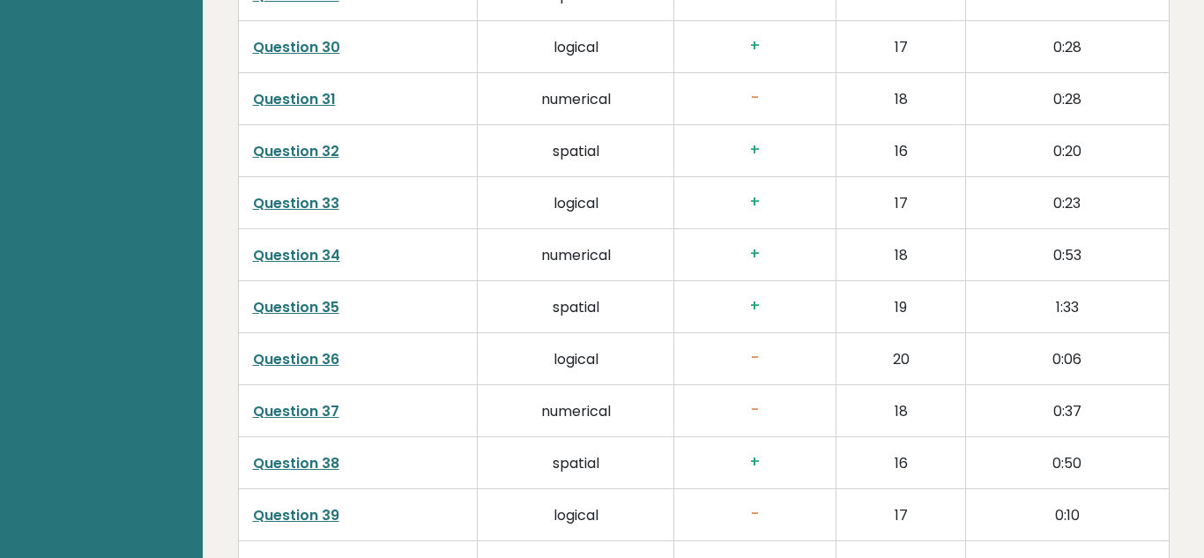
scroll to position [4901, 0]
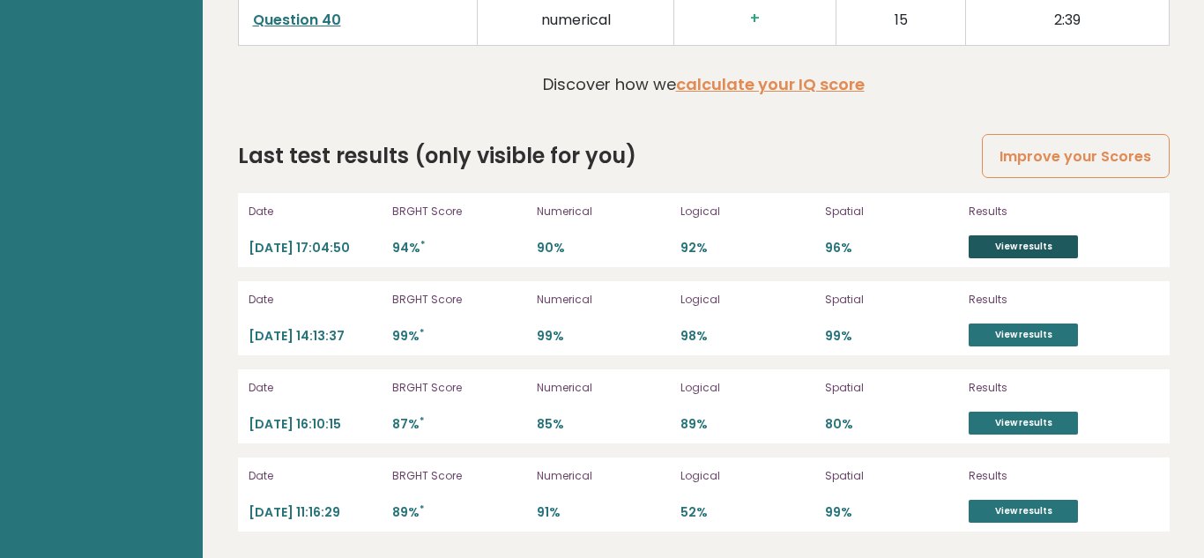
click at [1018, 251] on link "View results" at bounding box center [1023, 246] width 109 height 23
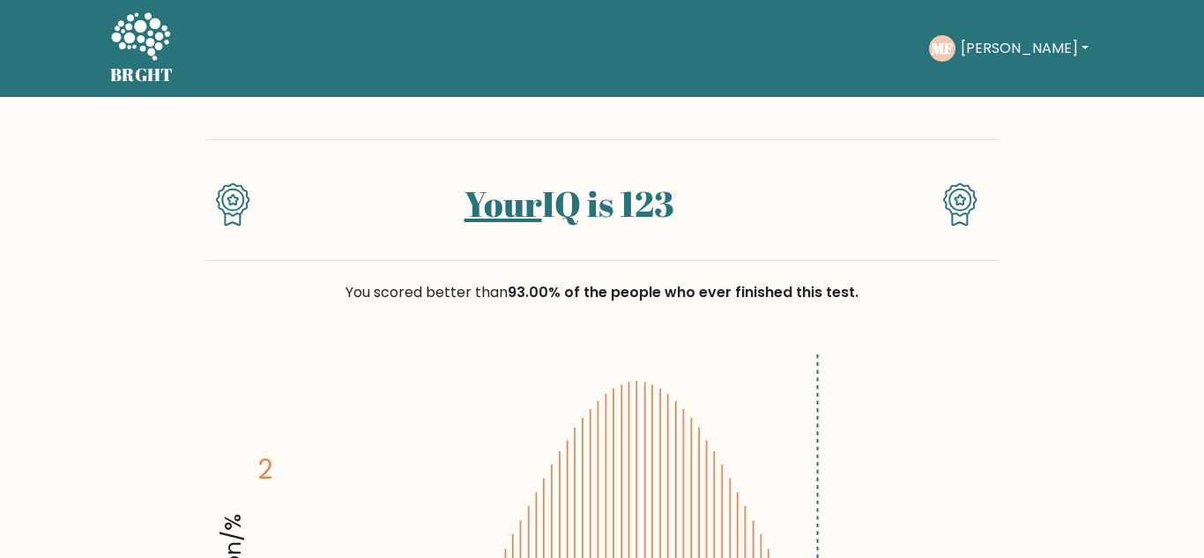
click at [1002, 54] on button "[PERSON_NAME]" at bounding box center [1025, 48] width 138 height 23
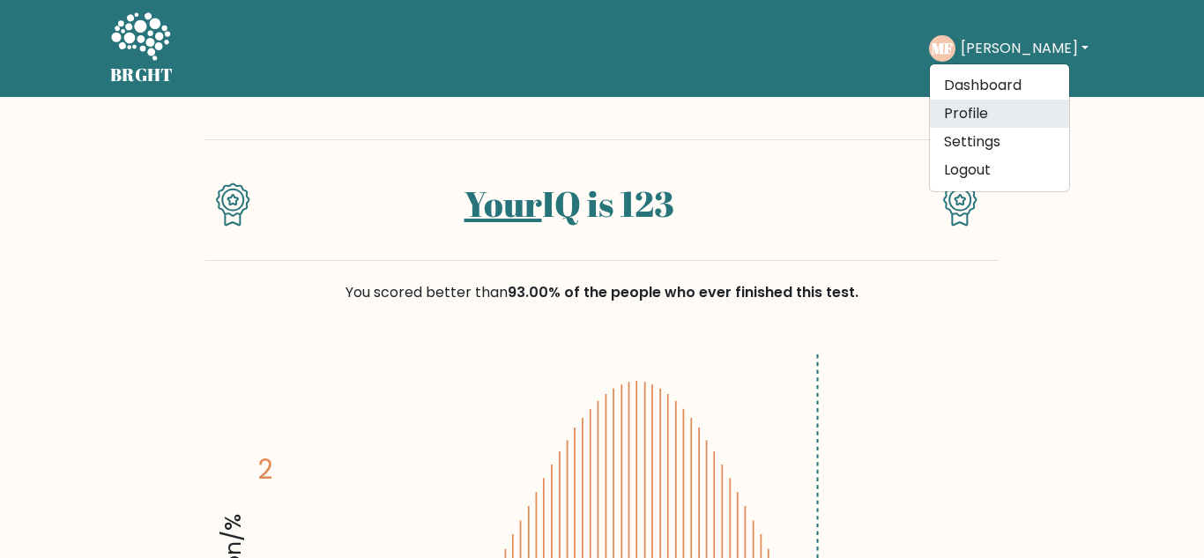
click at [1007, 111] on link "Profile" at bounding box center [999, 114] width 139 height 28
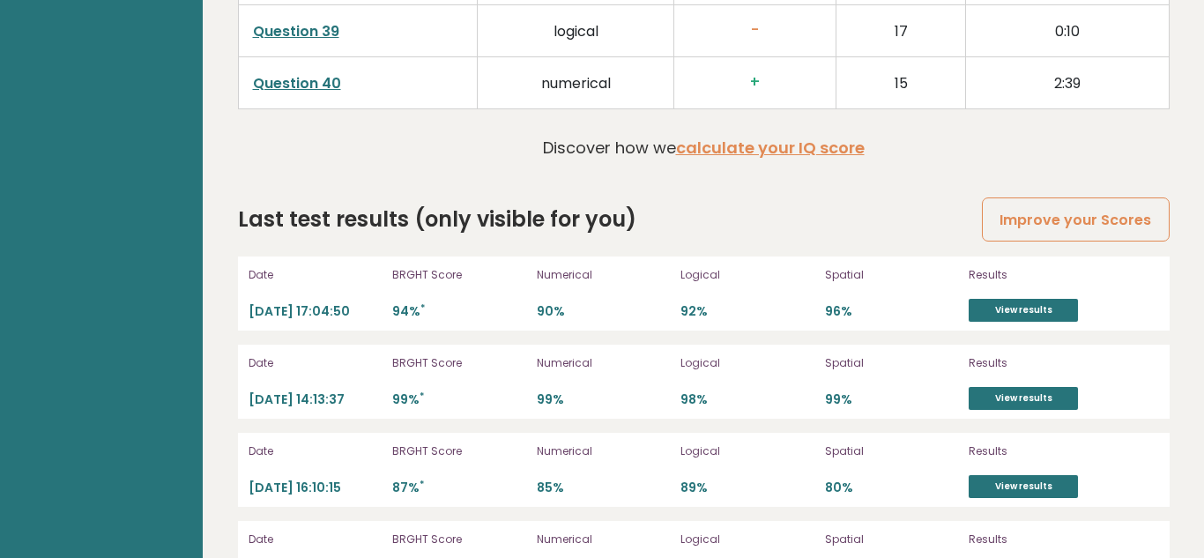
scroll to position [4901, 0]
